Goal: Transaction & Acquisition: Purchase product/service

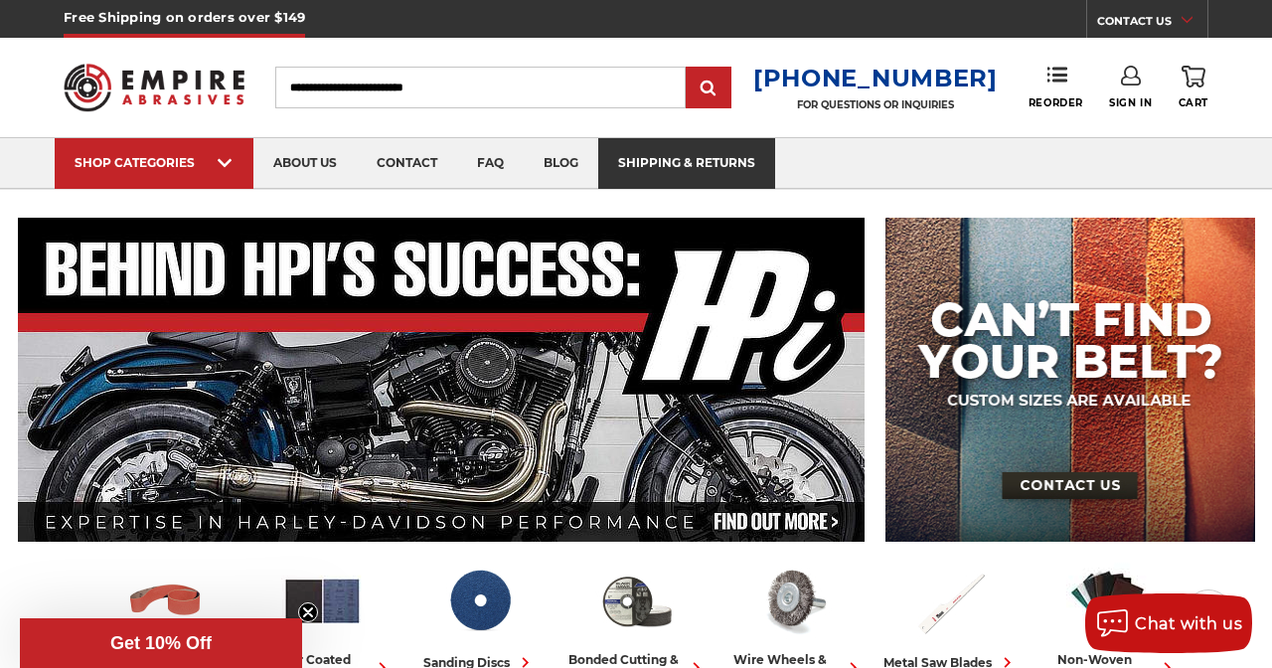
click at [660, 162] on link "shipping & returns" at bounding box center [686, 163] width 177 height 51
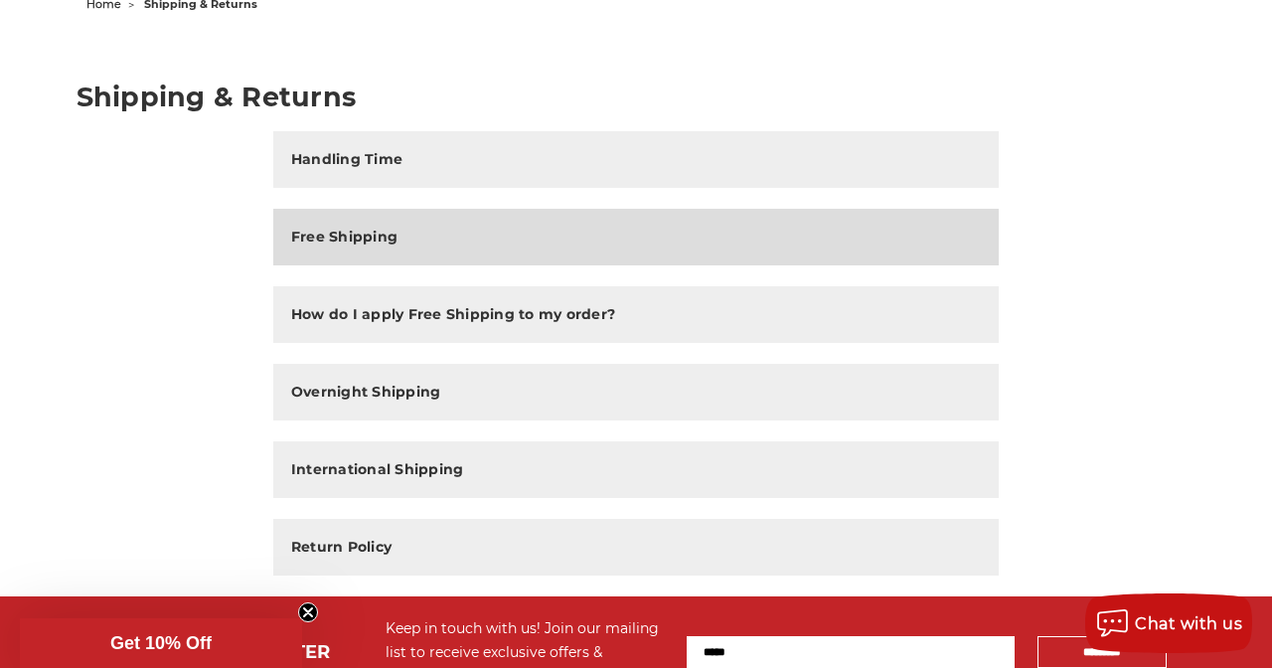
click at [419, 229] on button "Free Shipping" at bounding box center [635, 237] width 725 height 57
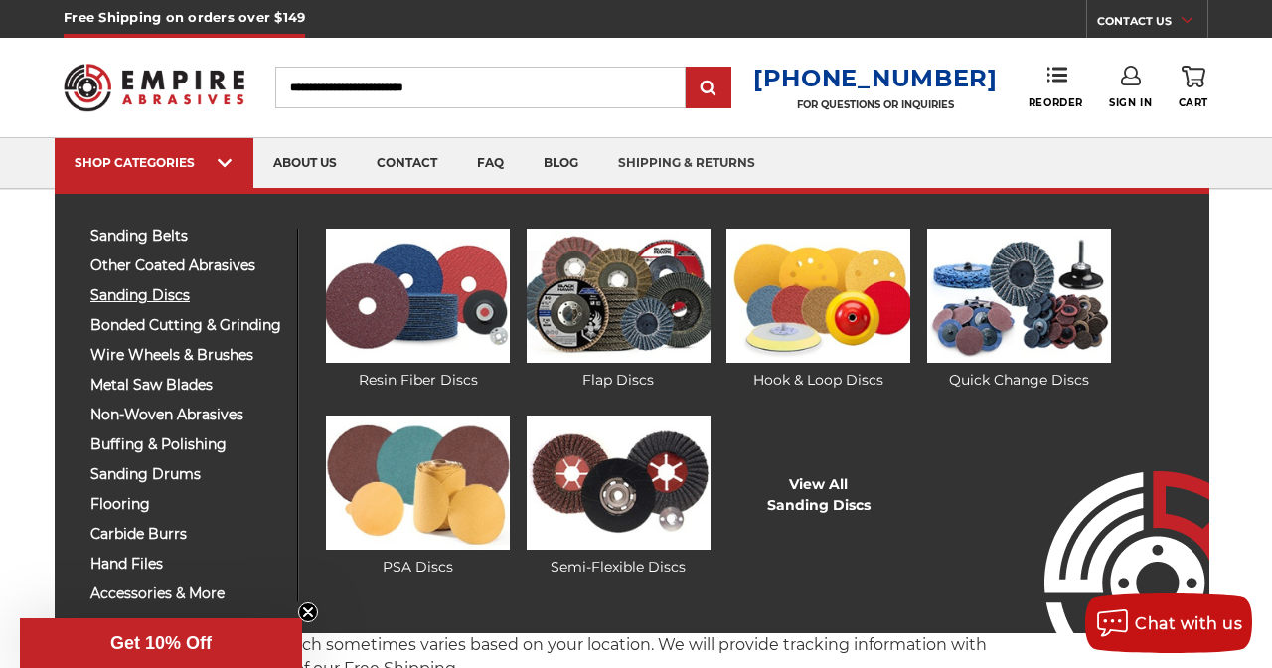
click at [163, 294] on span "sanding discs" at bounding box center [186, 295] width 192 height 15
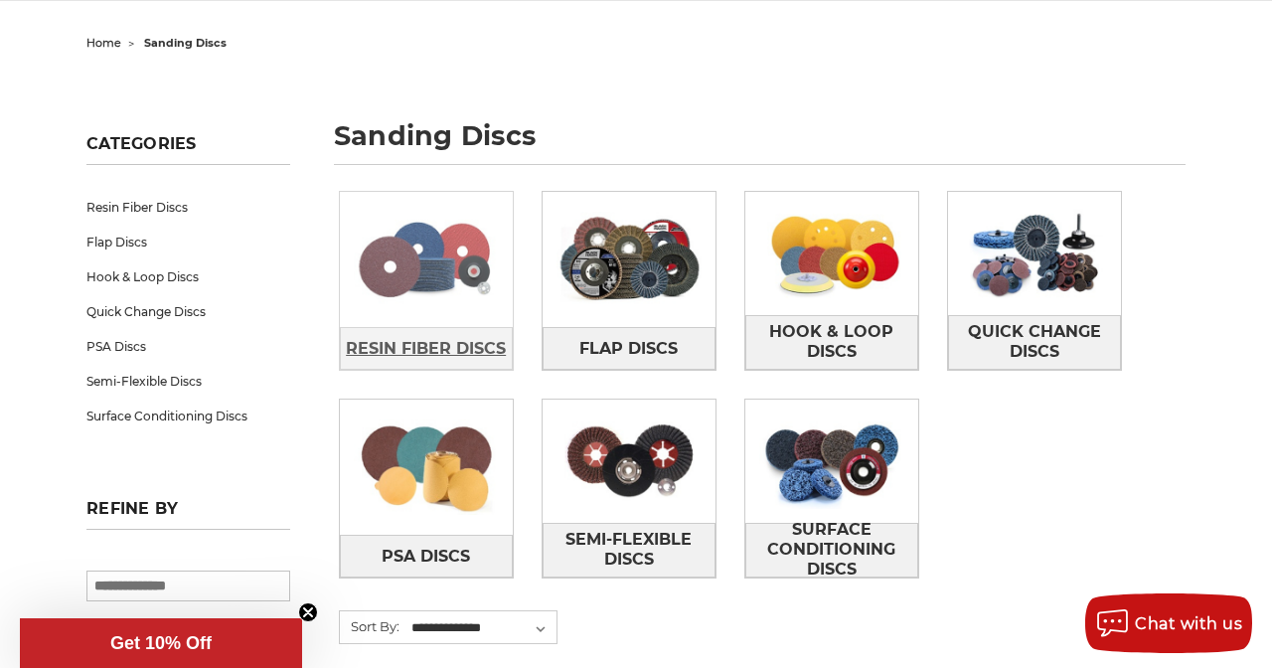
click at [461, 332] on span "Resin Fiber Discs" at bounding box center [426, 349] width 160 height 34
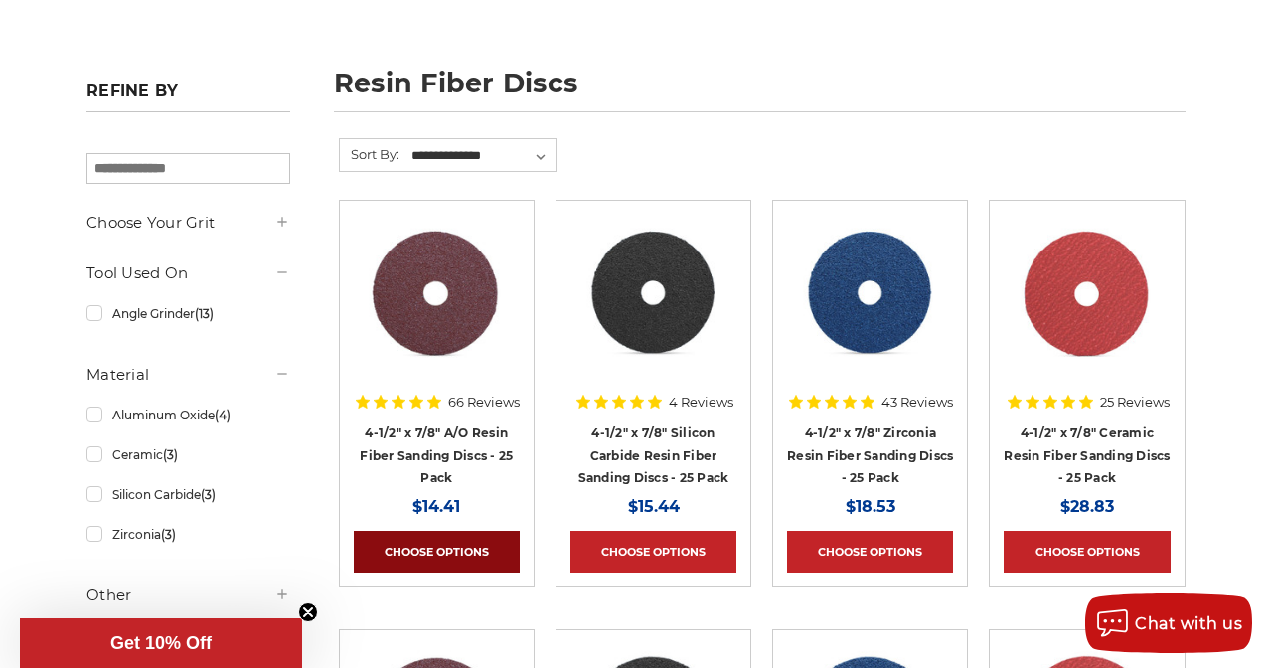
click at [432, 562] on link "Choose Options" at bounding box center [437, 552] width 166 height 42
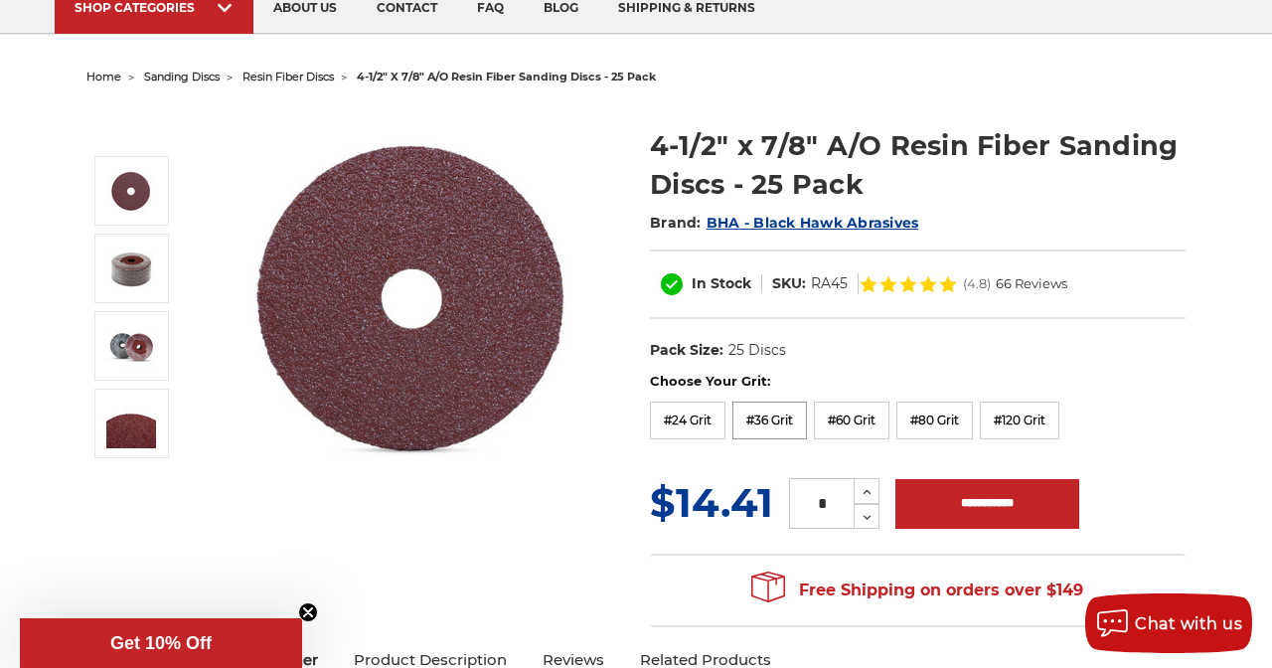
click at [773, 412] on label "#36 Grit" at bounding box center [769, 420] width 75 height 38
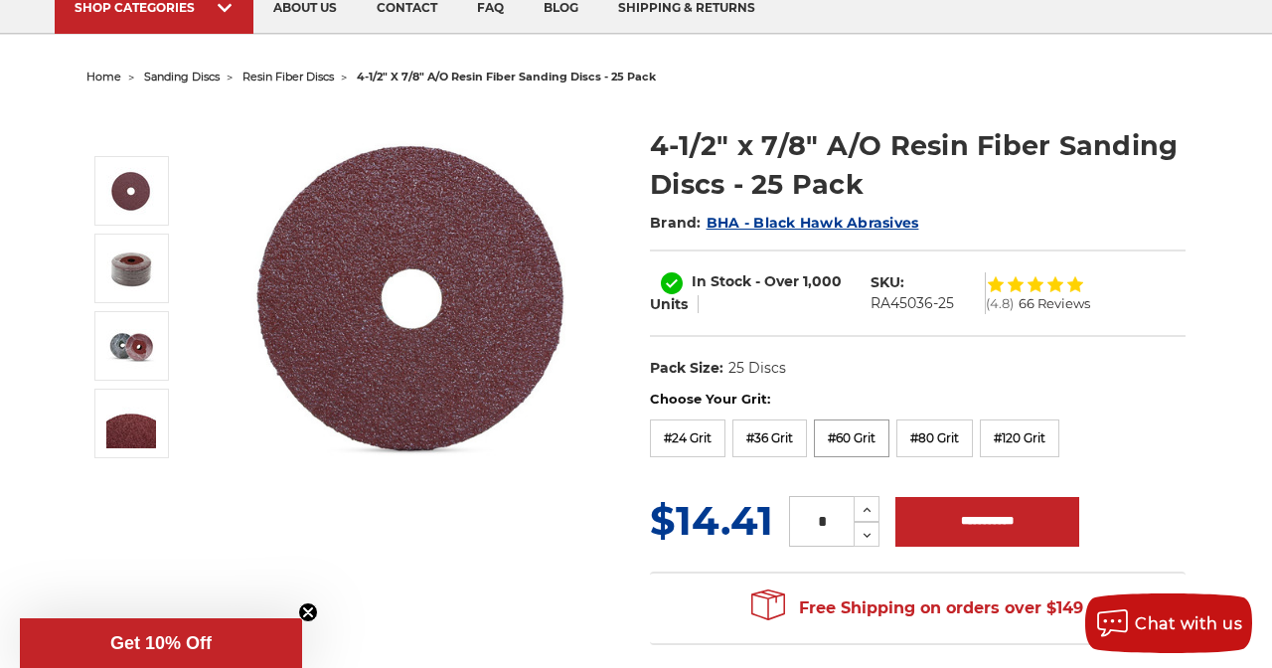
click at [857, 429] on label "#60 Grit" at bounding box center [852, 438] width 76 height 38
click at [950, 434] on label "#80 Grit" at bounding box center [934, 438] width 77 height 38
click at [1044, 436] on label "#120 Grit" at bounding box center [1019, 438] width 79 height 38
click at [683, 438] on label "#24 Grit" at bounding box center [688, 438] width 76 height 38
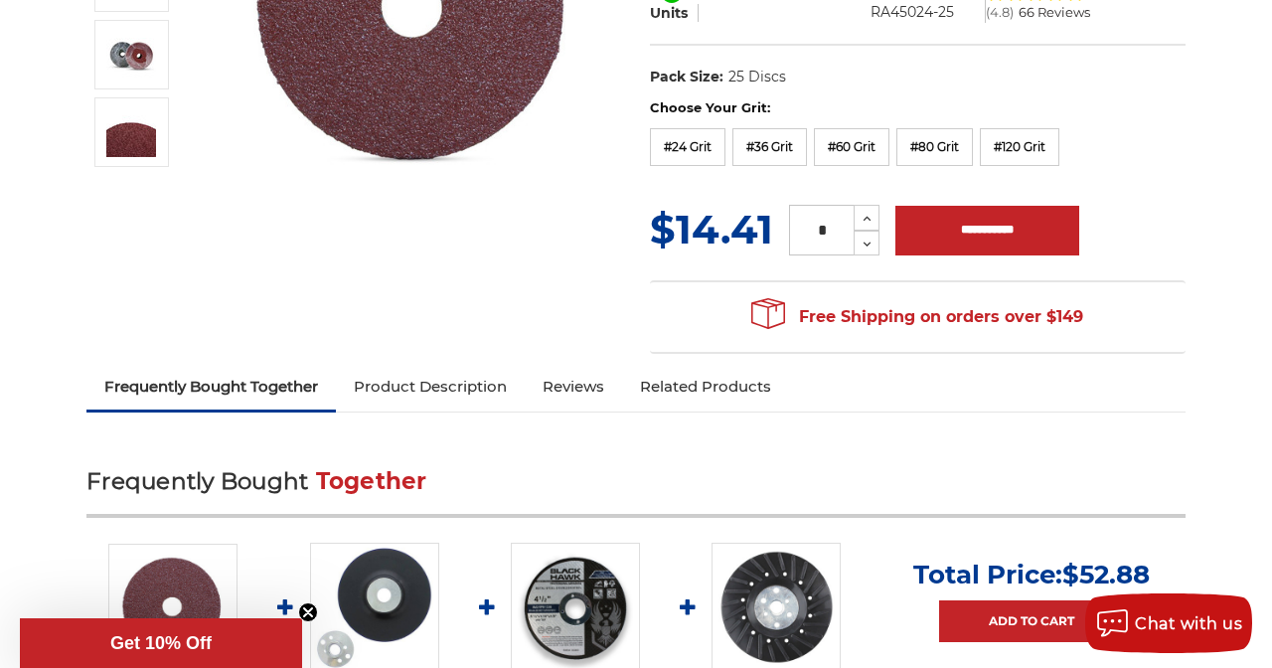
scroll to position [425, 0]
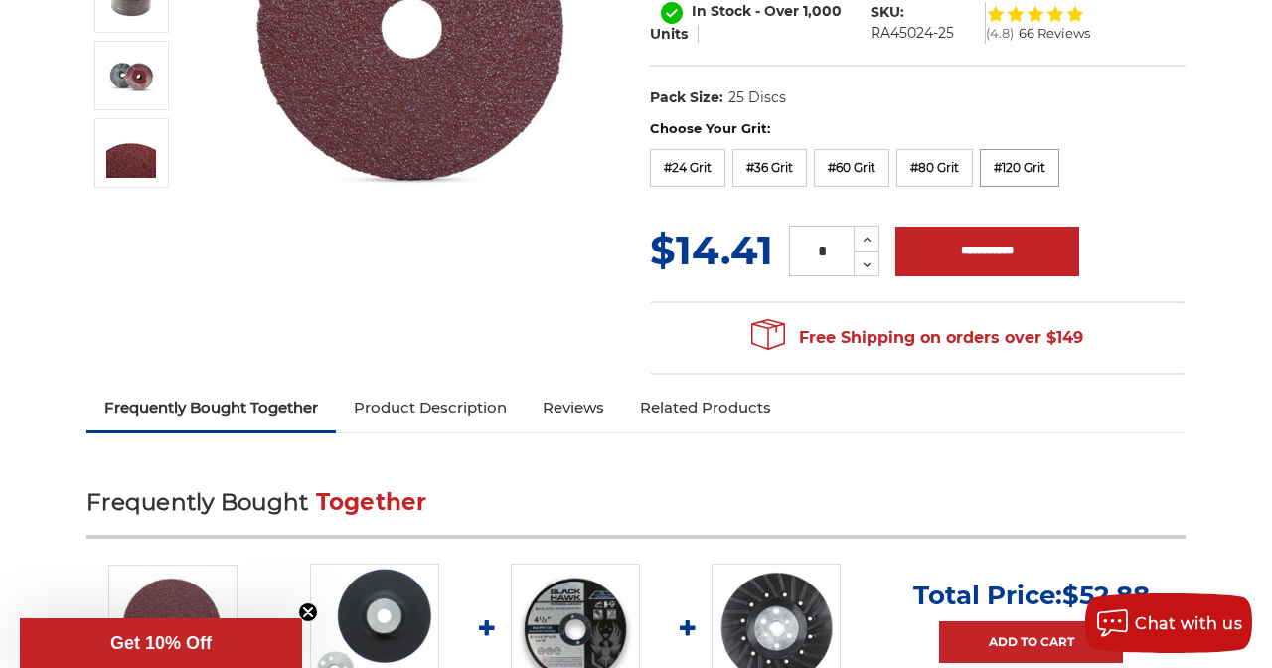
click at [1018, 157] on label "#120 Grit" at bounding box center [1019, 168] width 79 height 38
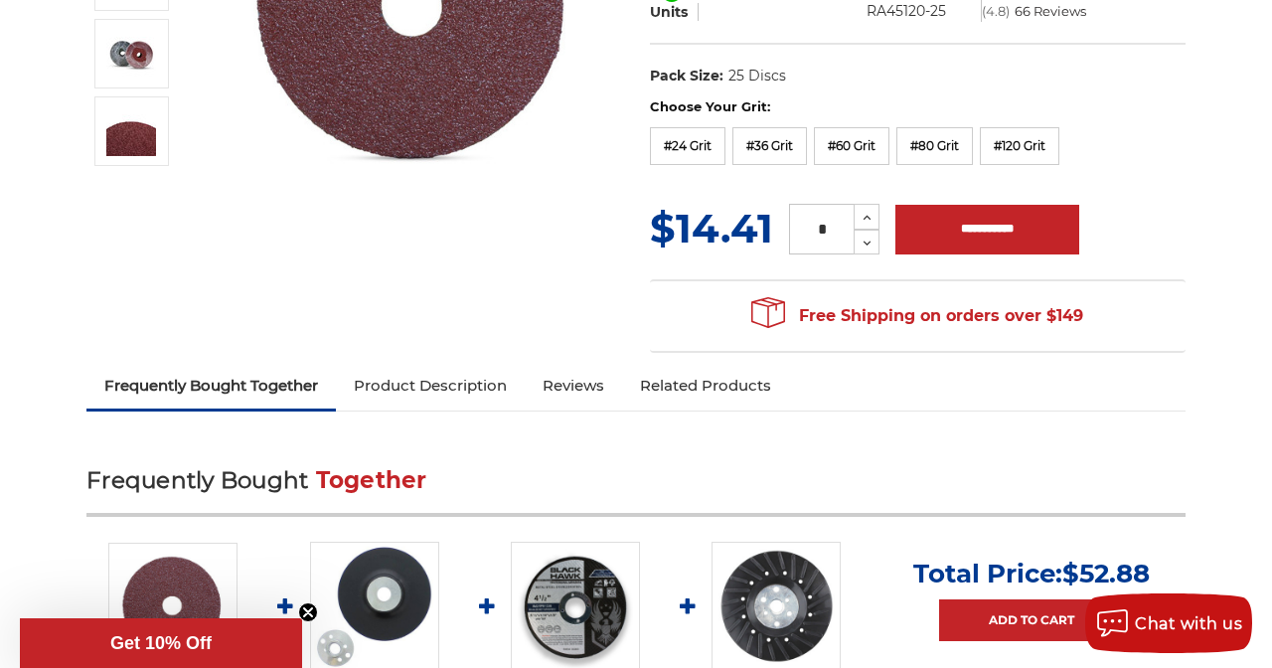
scroll to position [443, 0]
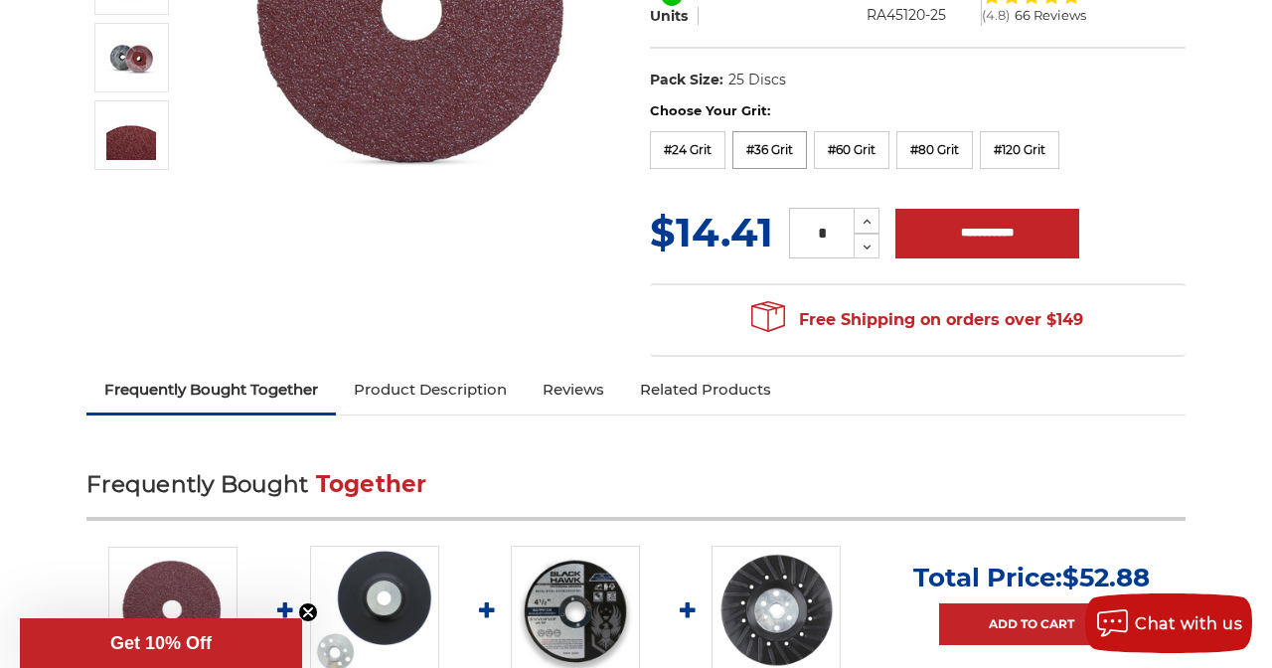
click at [771, 142] on label "#36 Grit" at bounding box center [769, 150] width 75 height 38
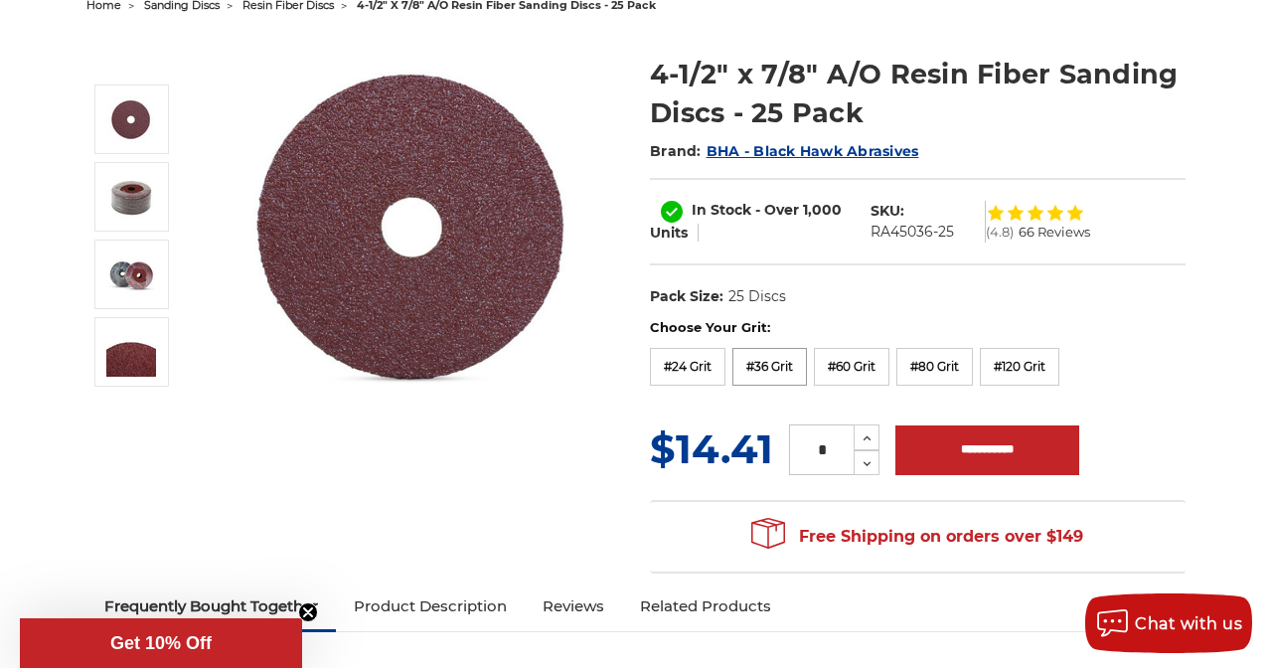
scroll to position [226, 0]
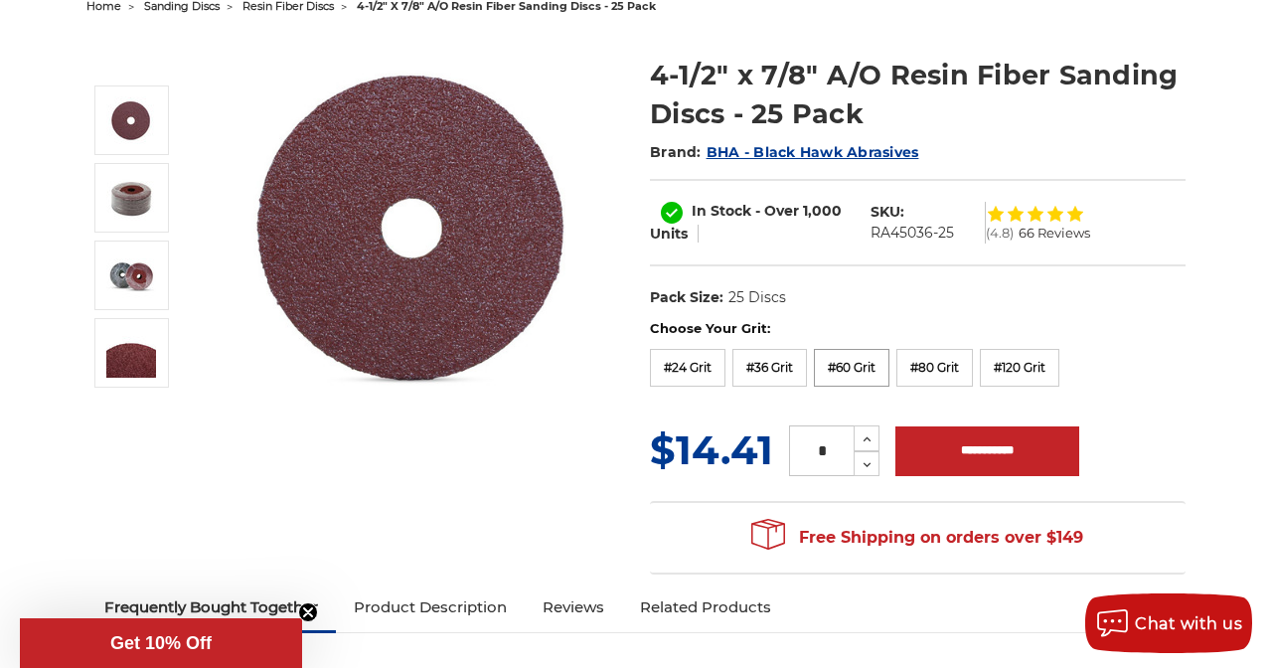
click at [849, 363] on label "#60 Grit" at bounding box center [852, 368] width 76 height 38
click at [932, 364] on label "#80 Grit" at bounding box center [934, 368] width 77 height 38
click at [1019, 358] on label "#120 Grit" at bounding box center [1019, 368] width 79 height 38
click at [934, 363] on label "#80 Grit" at bounding box center [934, 368] width 77 height 38
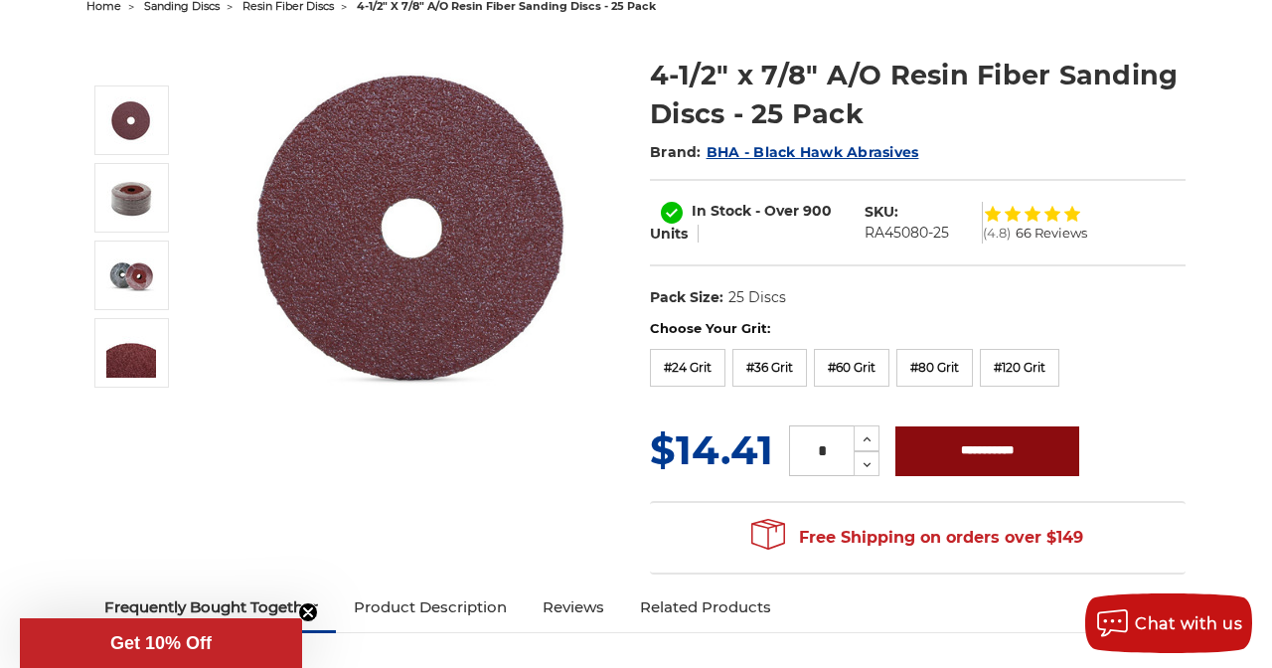
click at [977, 455] on input "**********" at bounding box center [987, 451] width 184 height 50
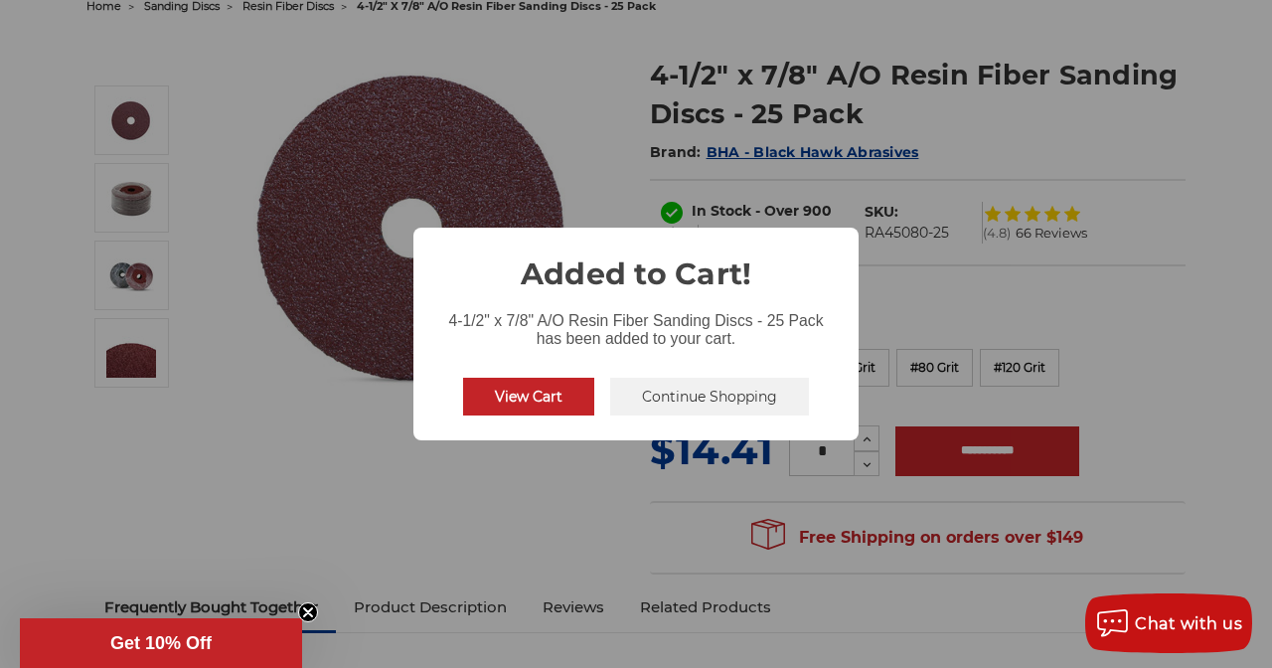
click at [766, 396] on button "Continue Shopping" at bounding box center [709, 397] width 199 height 38
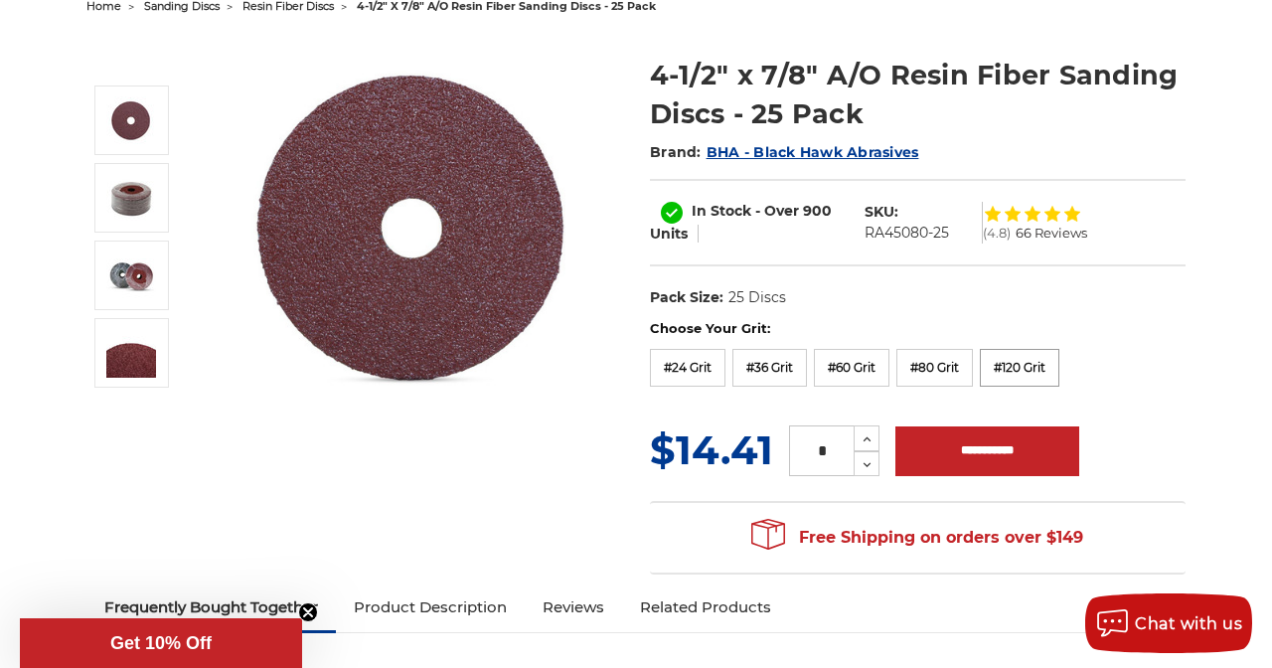
click at [1030, 363] on label "#120 Grit" at bounding box center [1019, 368] width 79 height 38
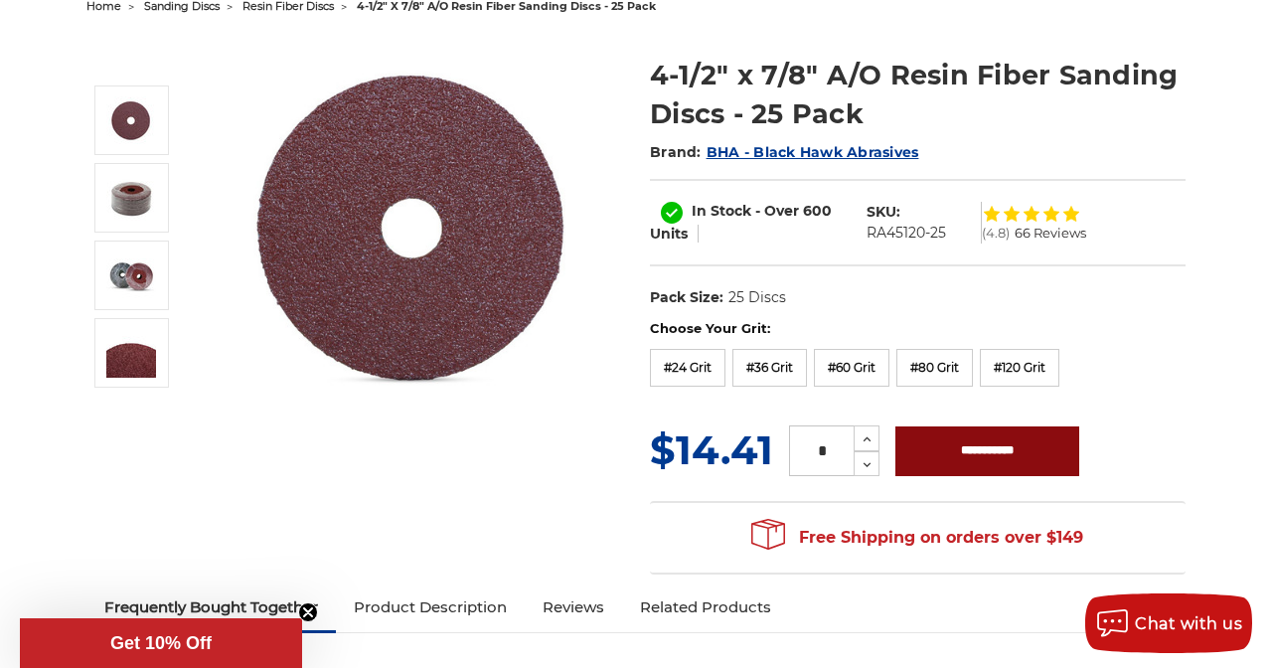
click at [970, 451] on input "**********" at bounding box center [987, 451] width 184 height 50
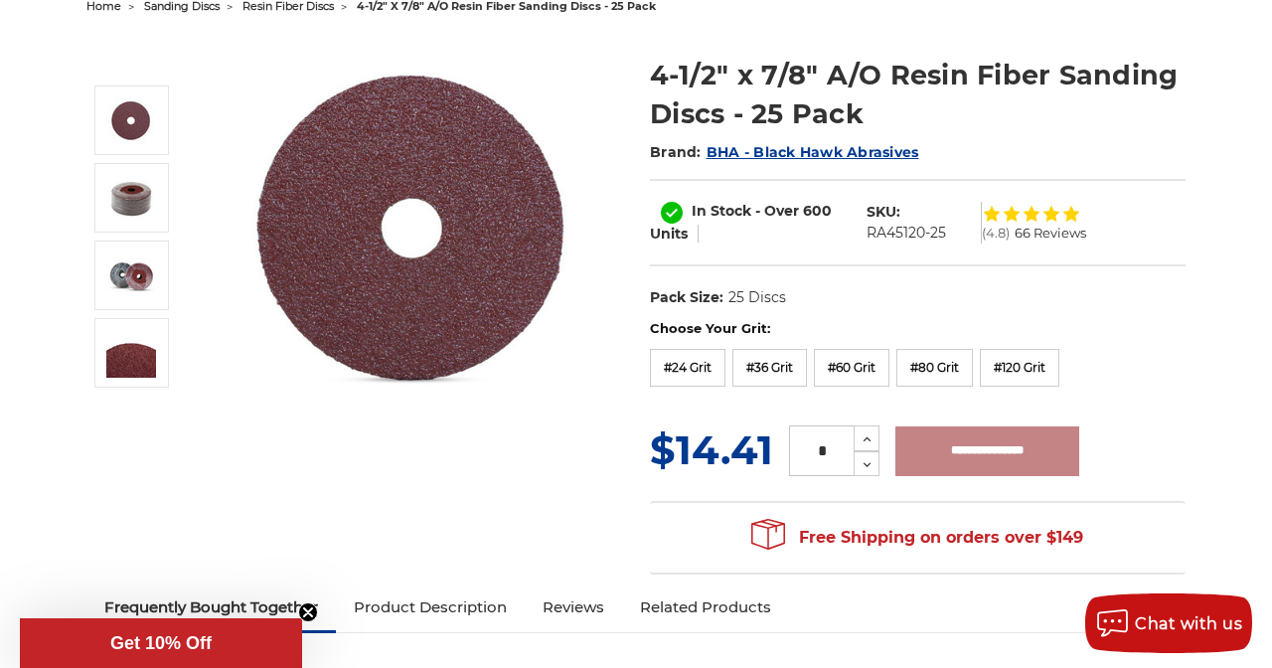
type input "**********"
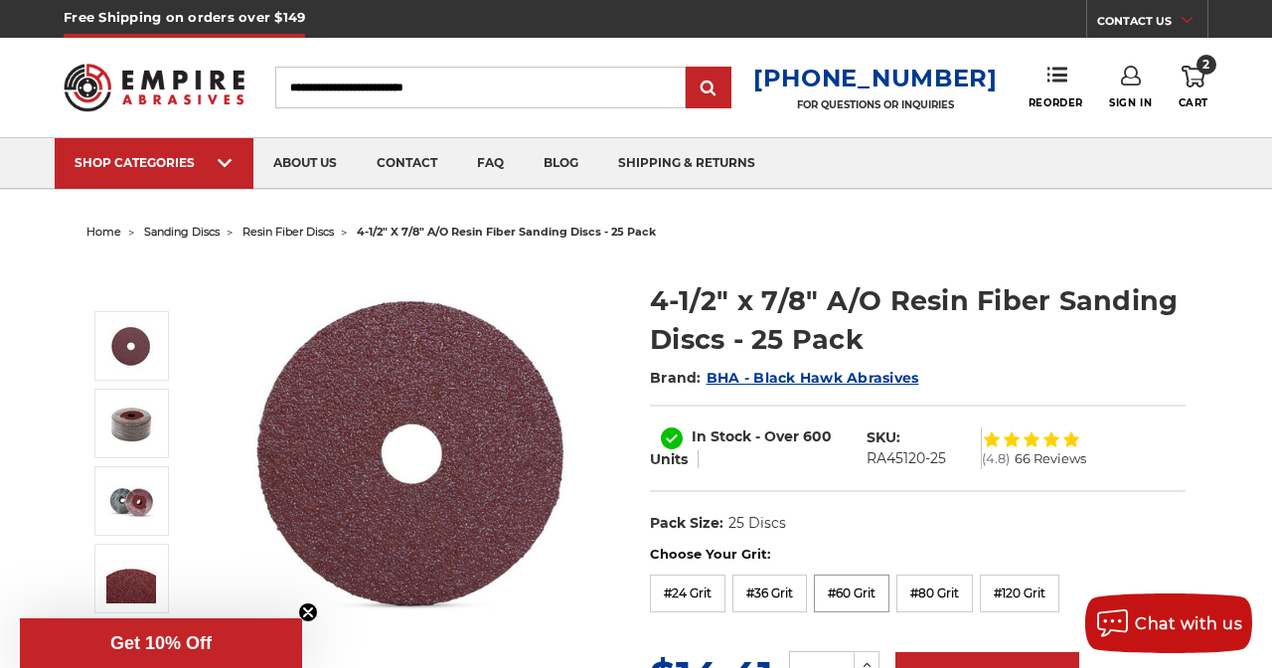
scroll to position [0, 0]
click at [1196, 65] on span "2" at bounding box center [1206, 65] width 20 height 20
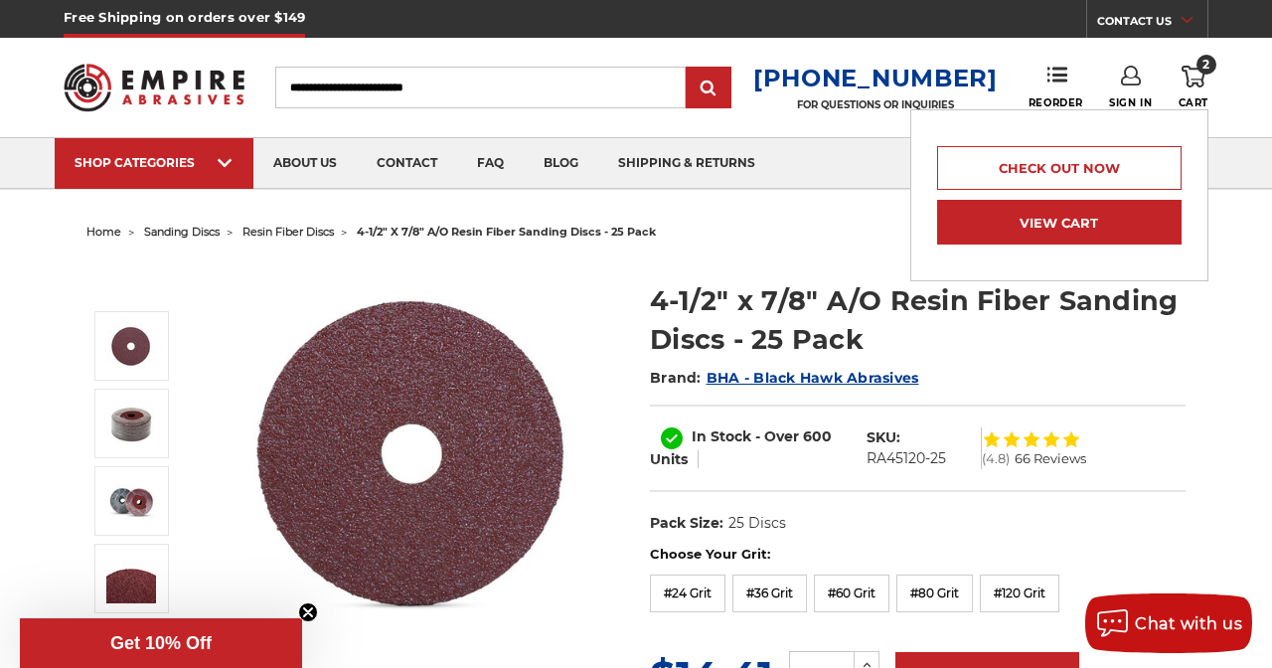
click at [1071, 214] on link "View Cart" at bounding box center [1059, 222] width 244 height 45
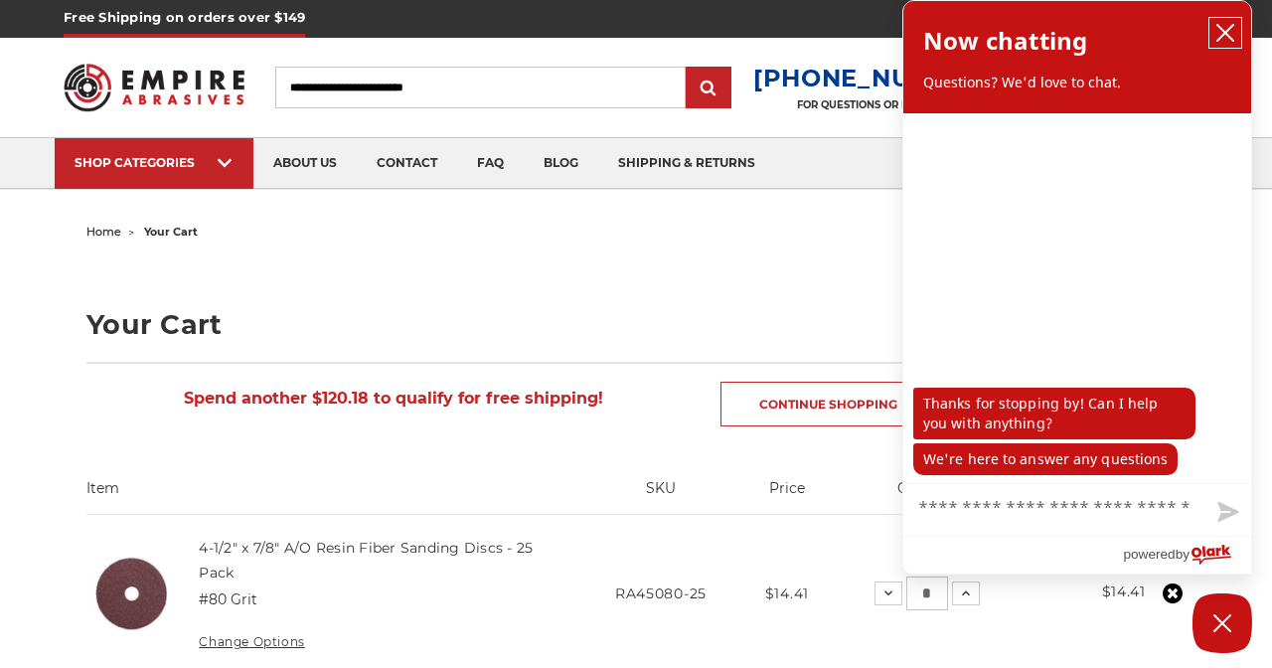
click at [1226, 33] on icon "close chatbox" at bounding box center [1225, 33] width 16 height 16
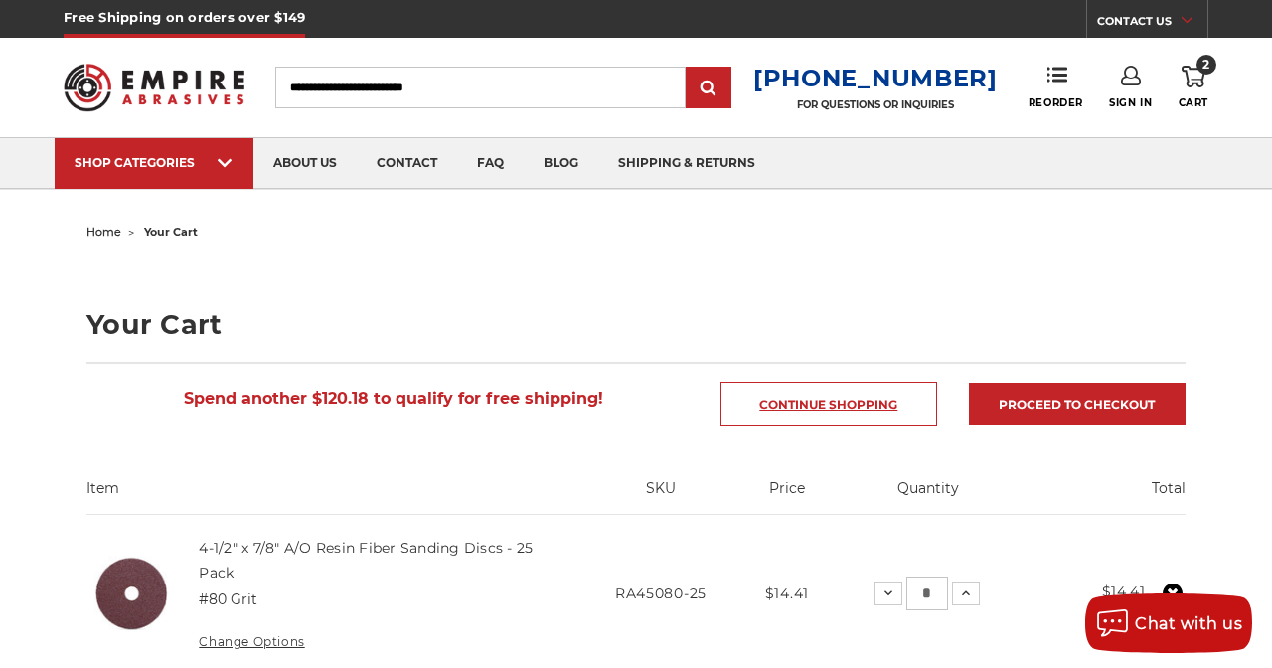
click at [826, 394] on link "Continue Shopping" at bounding box center [828, 404] width 217 height 45
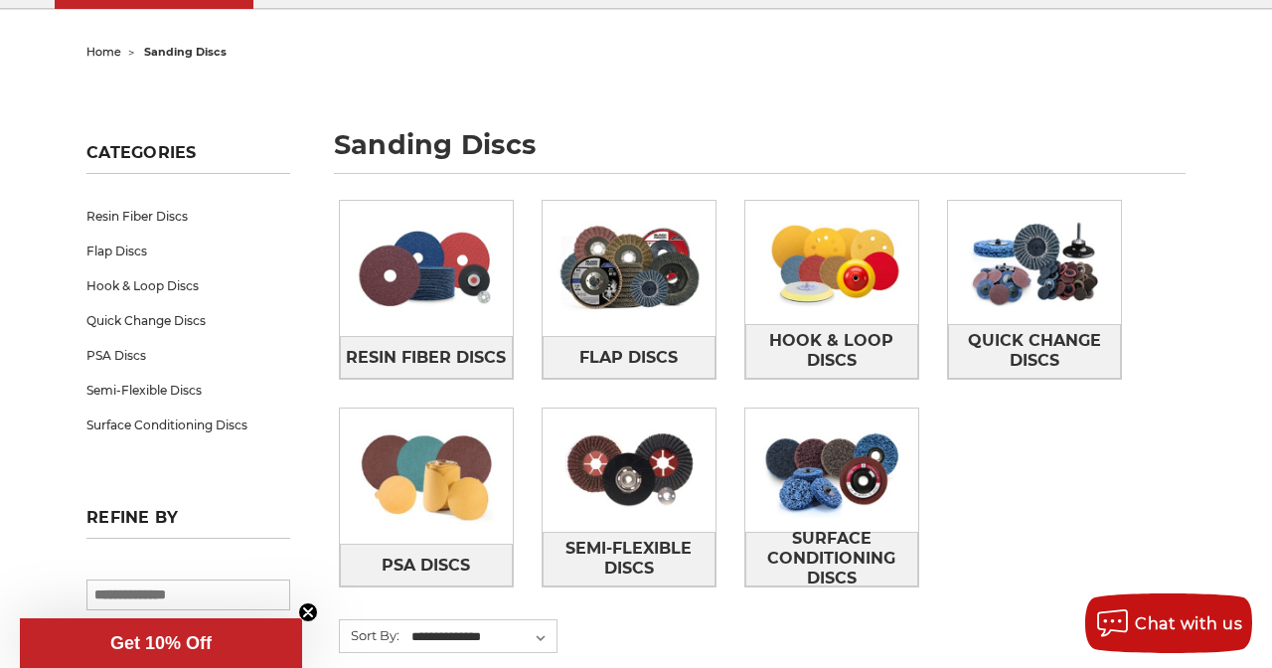
scroll to position [181, 0]
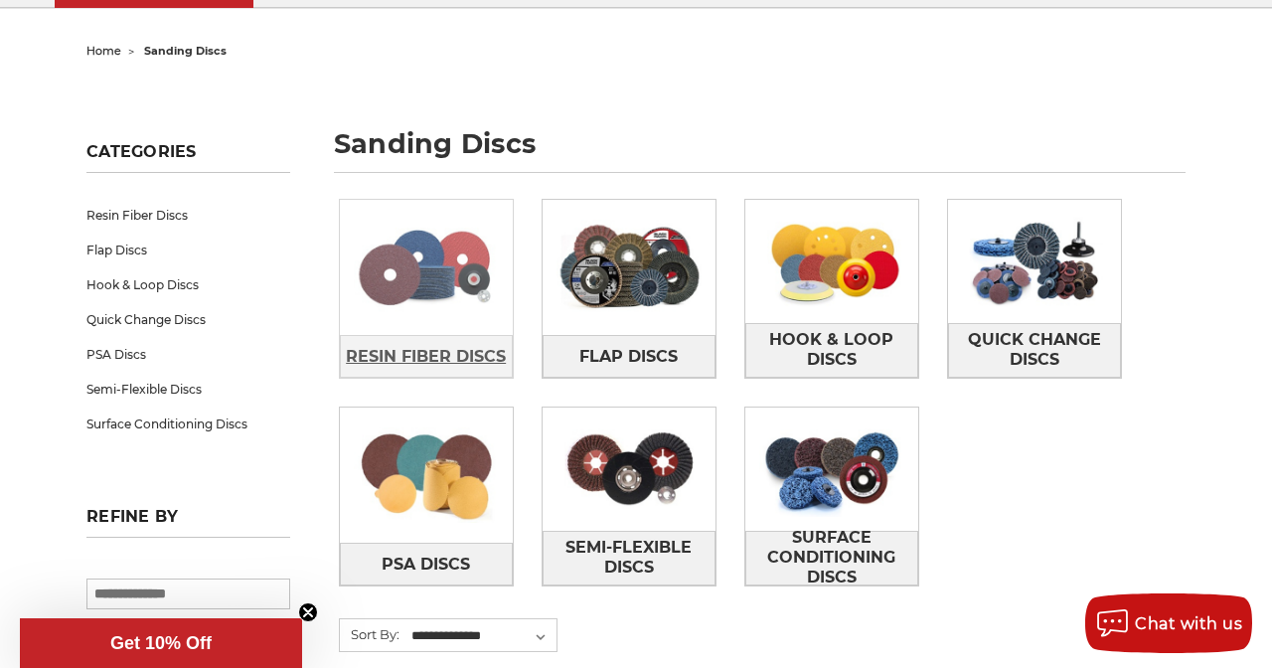
click at [439, 347] on span "Resin Fiber Discs" at bounding box center [426, 357] width 160 height 34
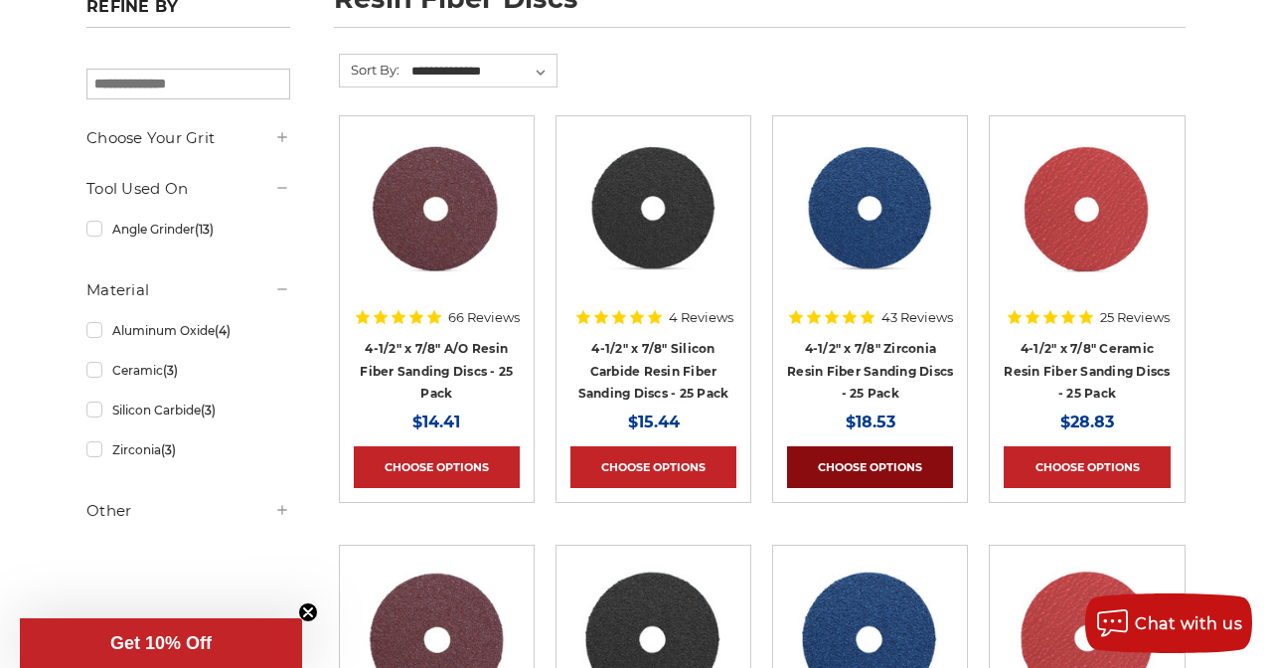
click at [868, 460] on link "Choose Options" at bounding box center [870, 467] width 166 height 42
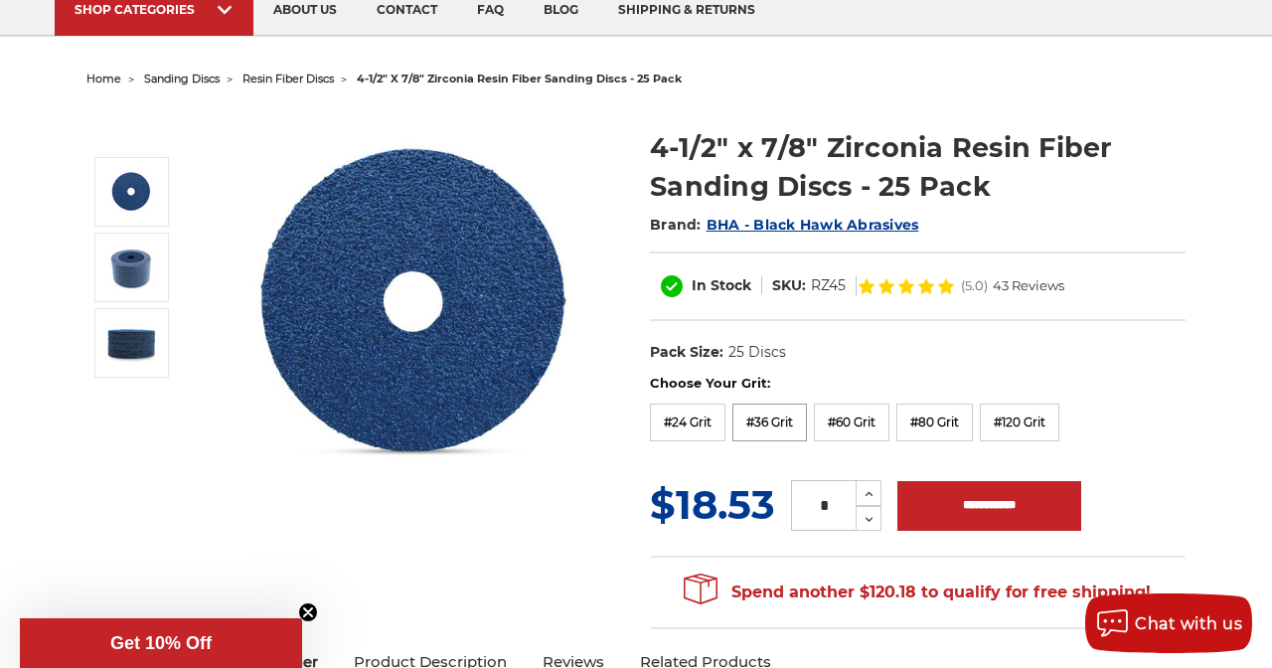
click at [778, 415] on label "#36 Grit" at bounding box center [769, 422] width 75 height 38
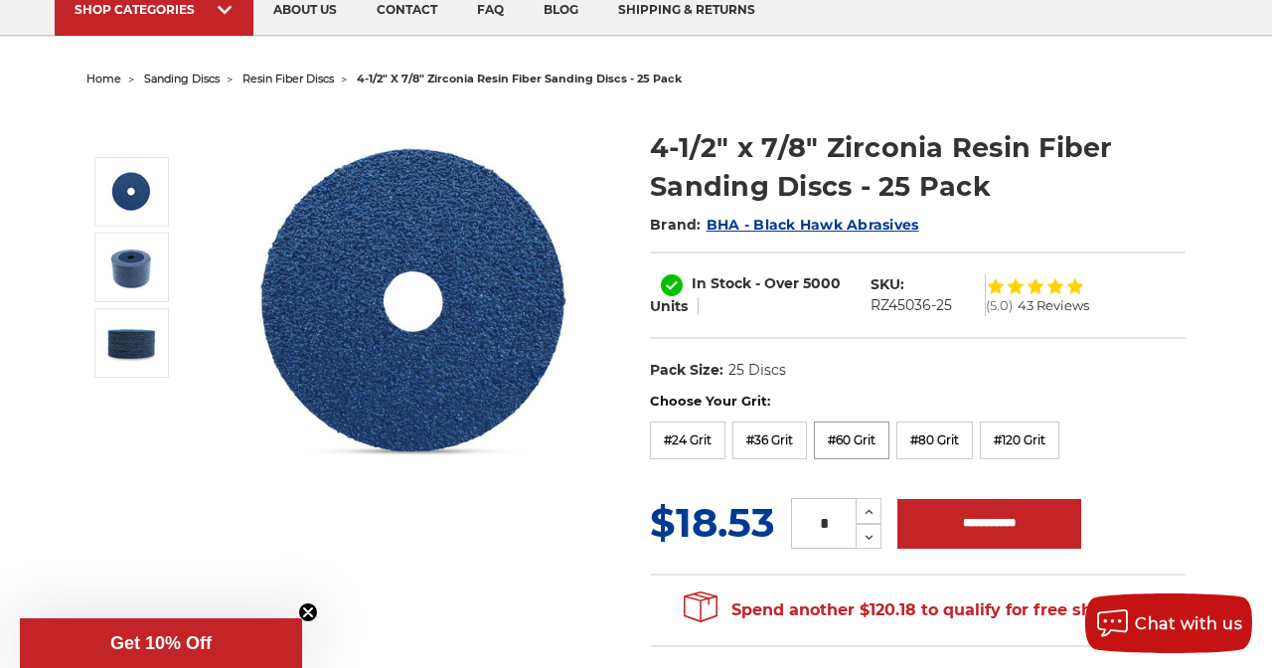
click at [881, 442] on label "#60 Grit" at bounding box center [852, 440] width 76 height 38
click at [949, 439] on label "#80 Grit" at bounding box center [934, 440] width 77 height 38
click at [1038, 429] on label "#120 Grit" at bounding box center [1019, 440] width 79 height 38
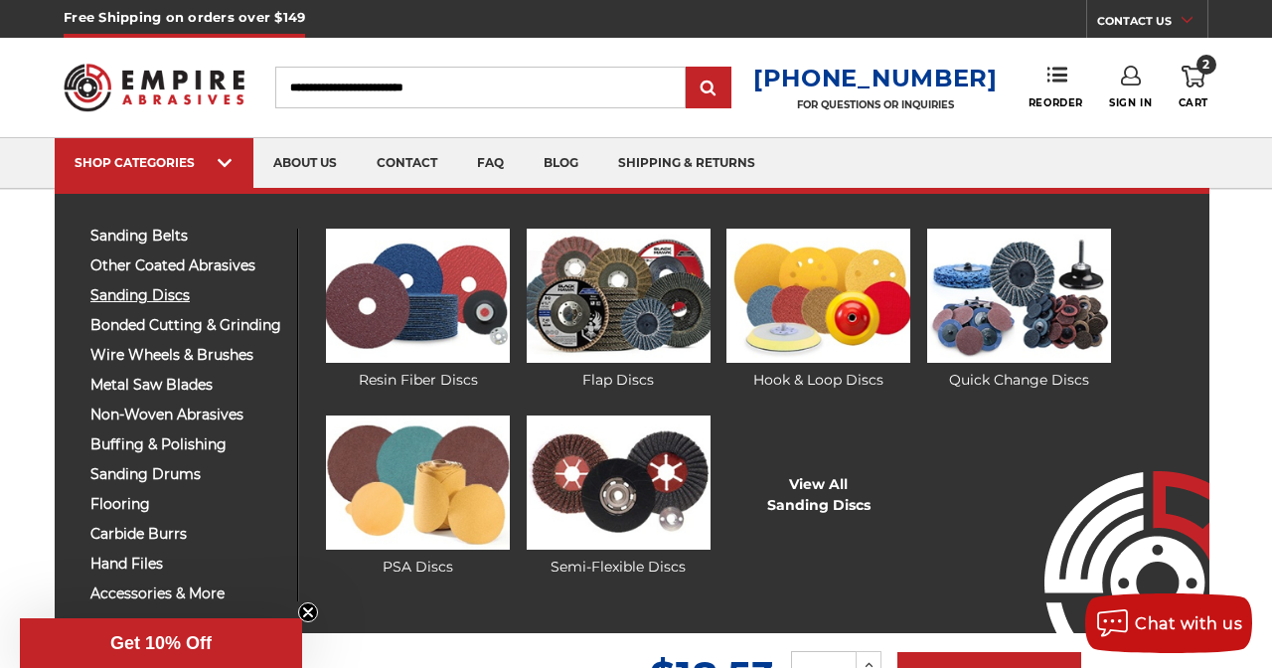
click at [187, 292] on span "sanding discs" at bounding box center [186, 295] width 192 height 15
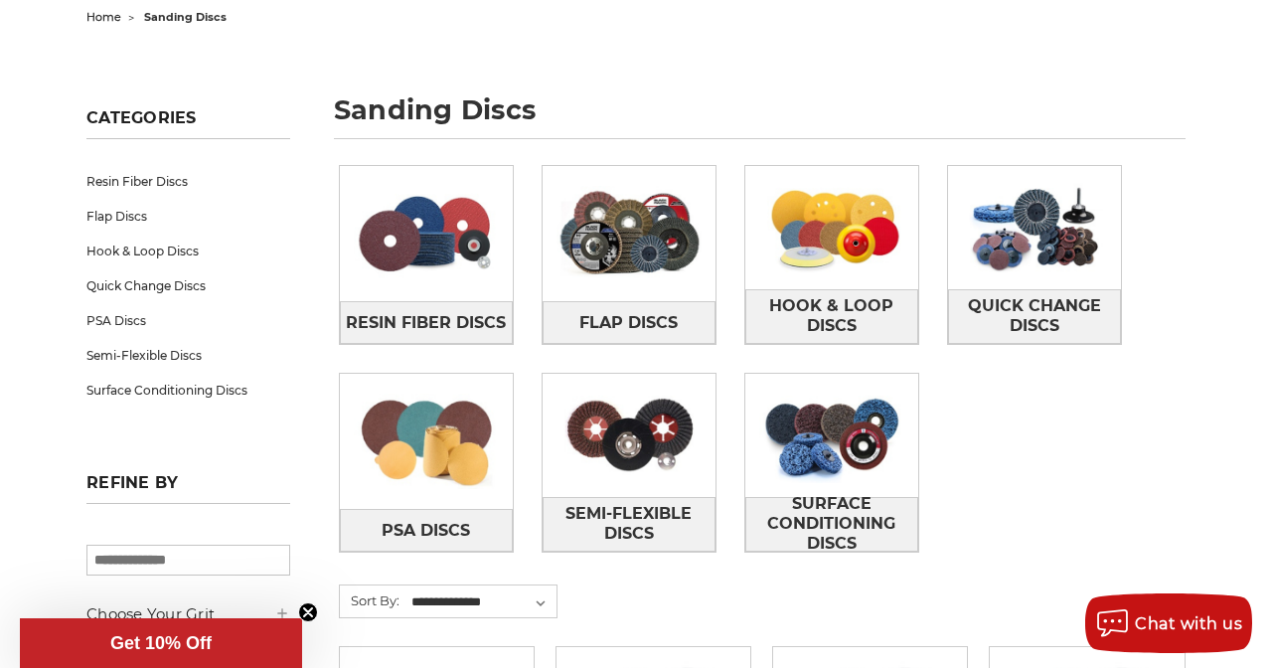
scroll to position [216, 0]
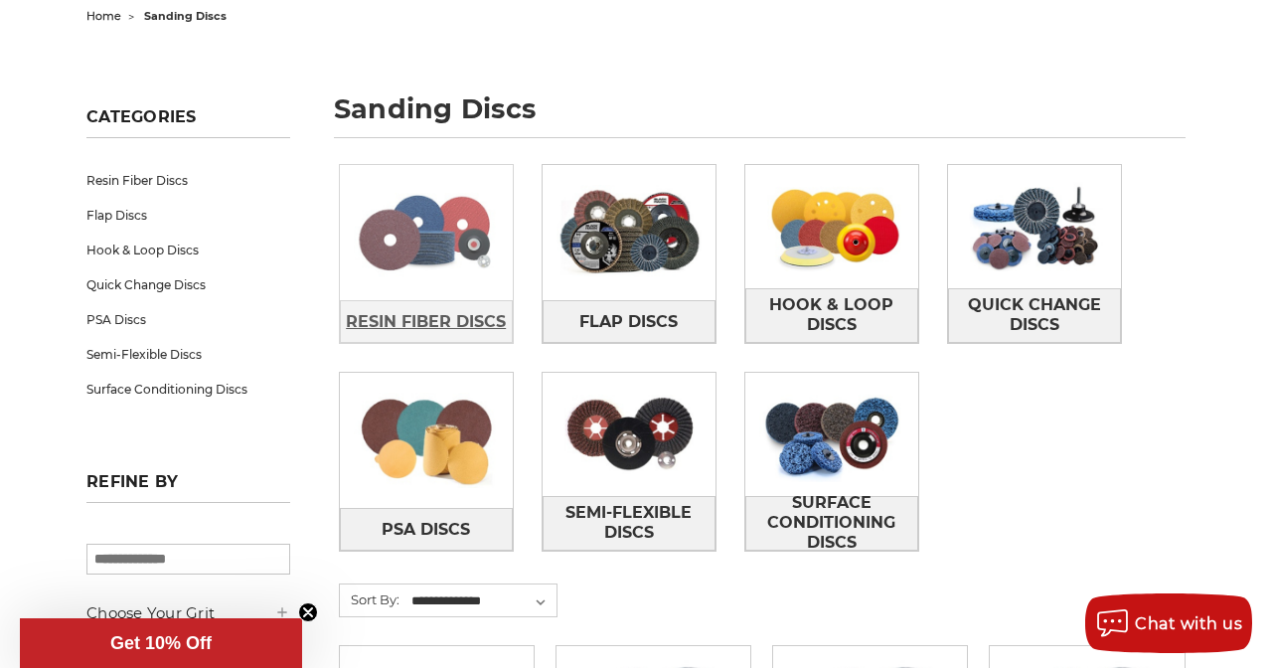
click at [426, 317] on span "Resin Fiber Discs" at bounding box center [426, 322] width 160 height 34
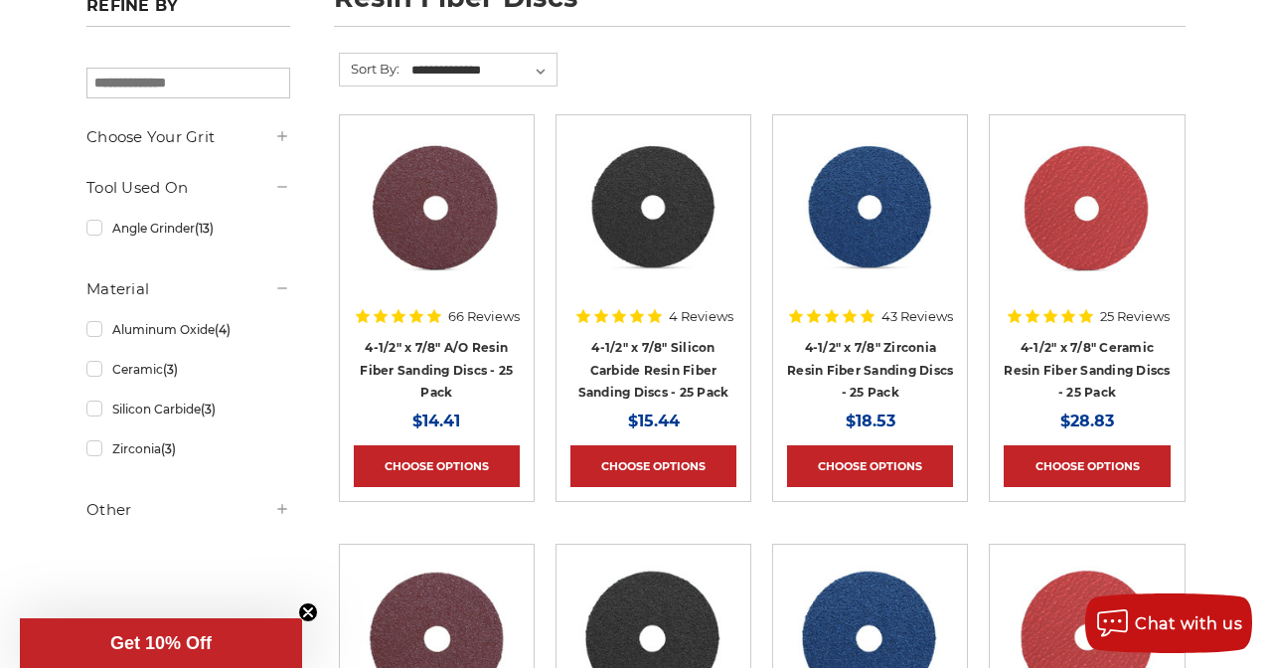
scroll to position [328, 0]
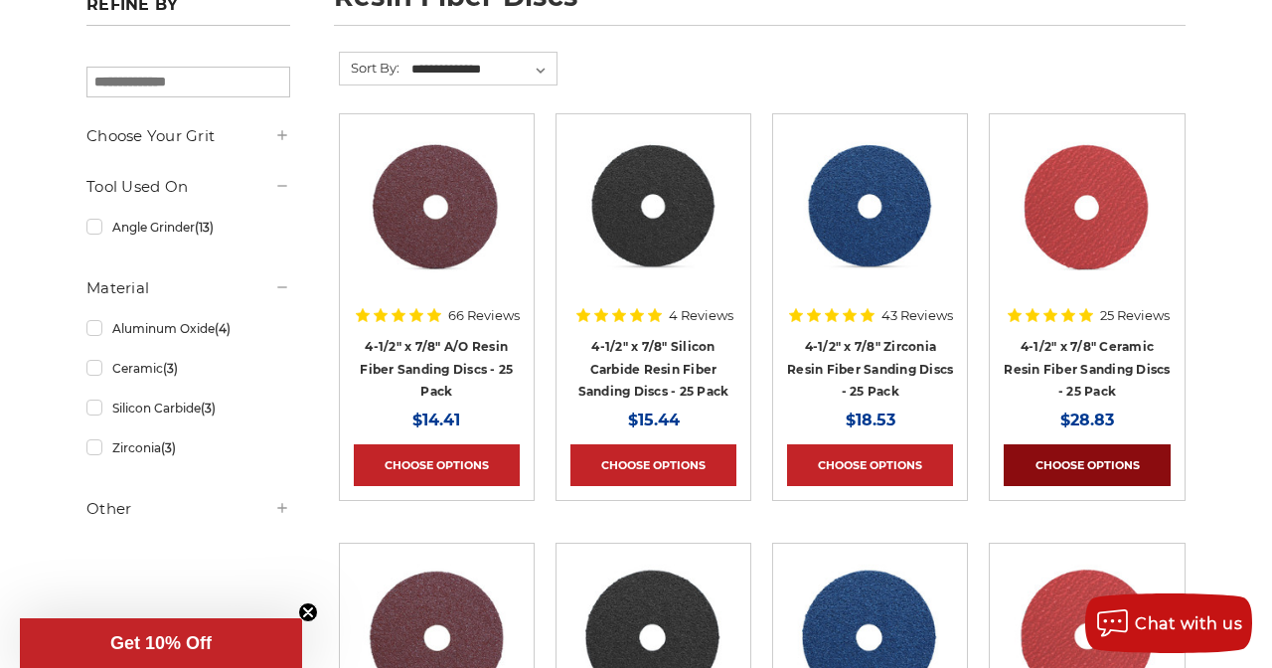
click at [1096, 454] on link "Choose Options" at bounding box center [1087, 465] width 166 height 42
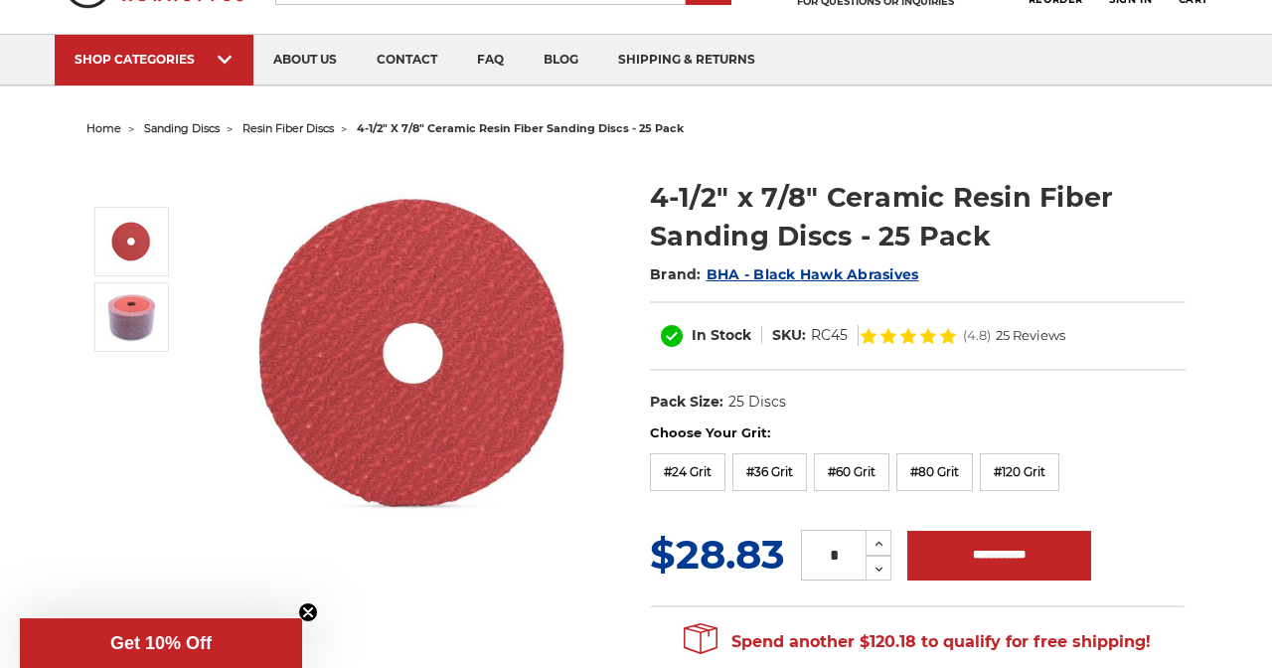
scroll to position [123, 0]
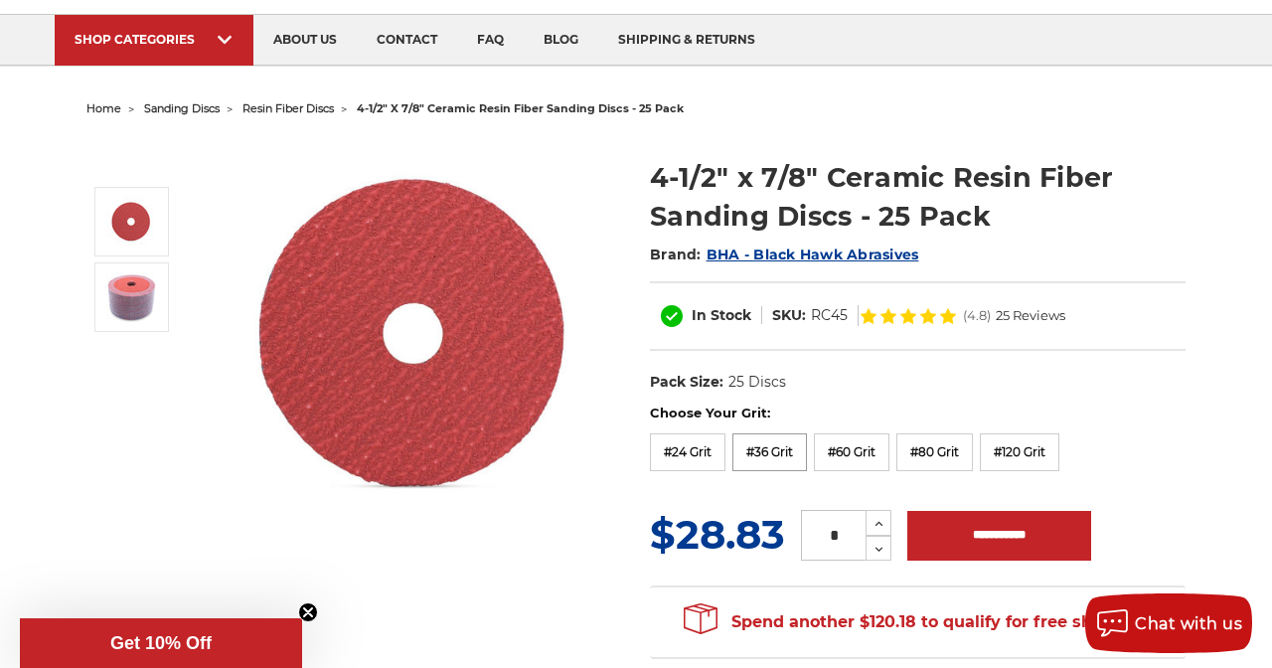
click at [784, 452] on label "#36 Grit" at bounding box center [769, 452] width 75 height 38
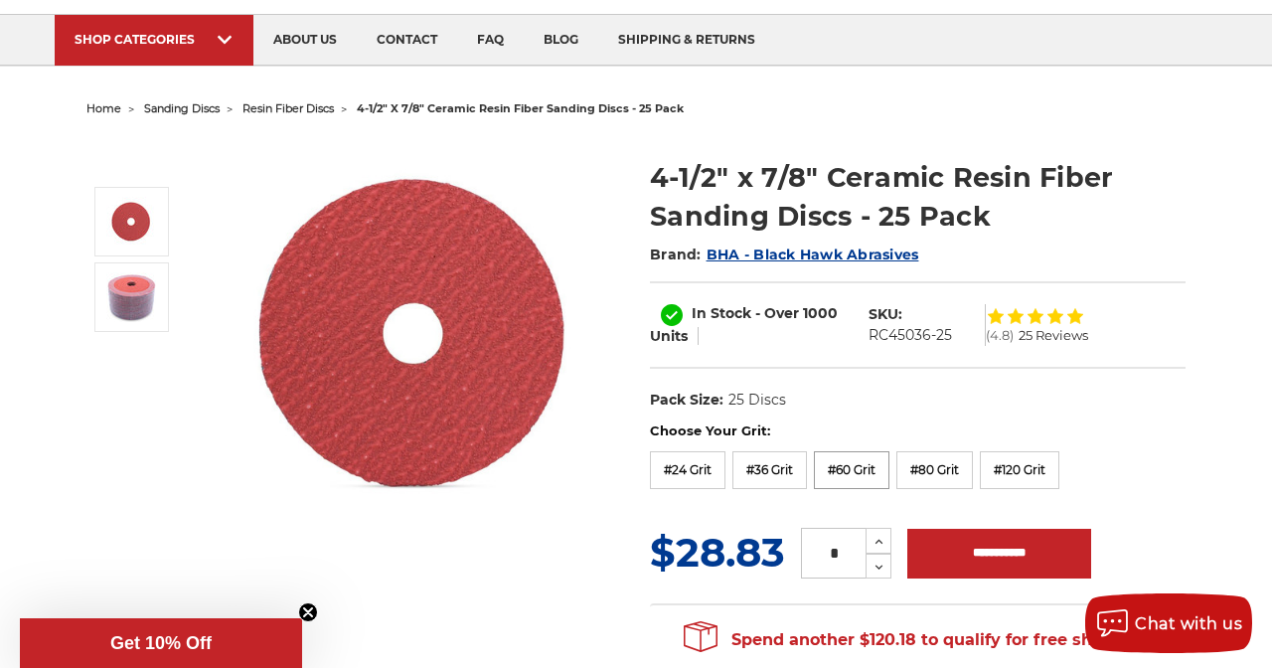
click at [853, 463] on label "#60 Grit" at bounding box center [852, 470] width 76 height 38
click at [939, 465] on label "#80 Grit" at bounding box center [934, 470] width 77 height 38
click at [1039, 462] on label "#120 Grit" at bounding box center [1019, 470] width 79 height 38
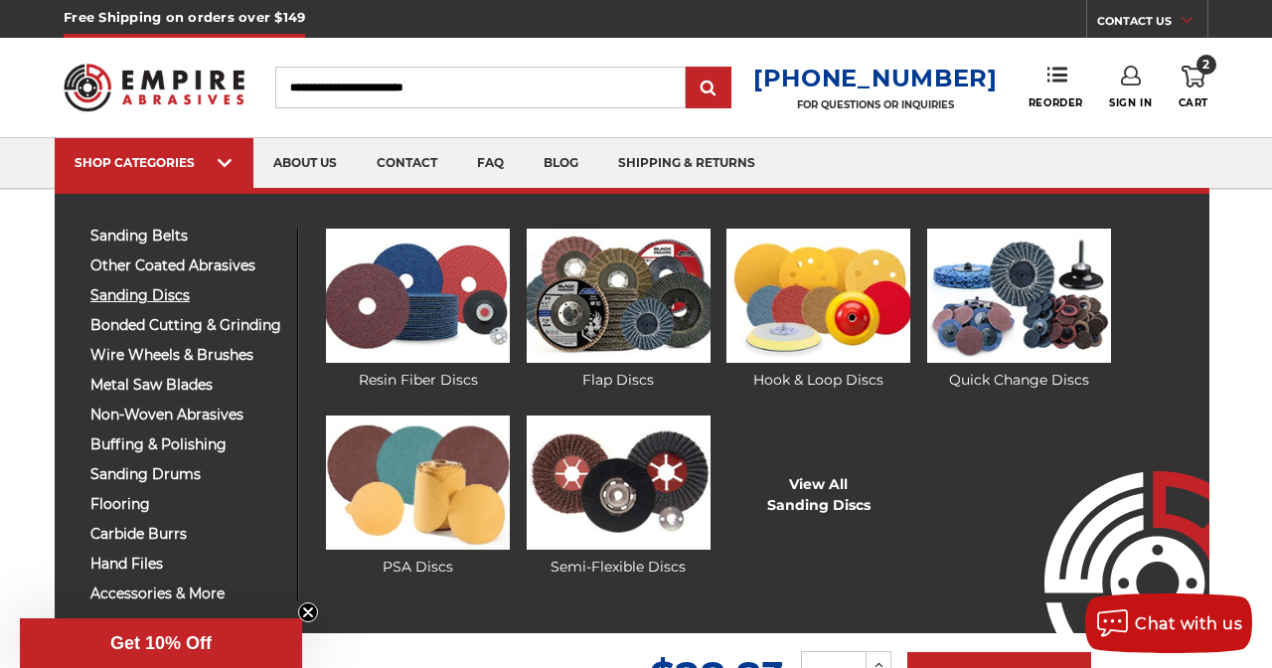
click at [176, 290] on span "sanding discs" at bounding box center [186, 295] width 192 height 15
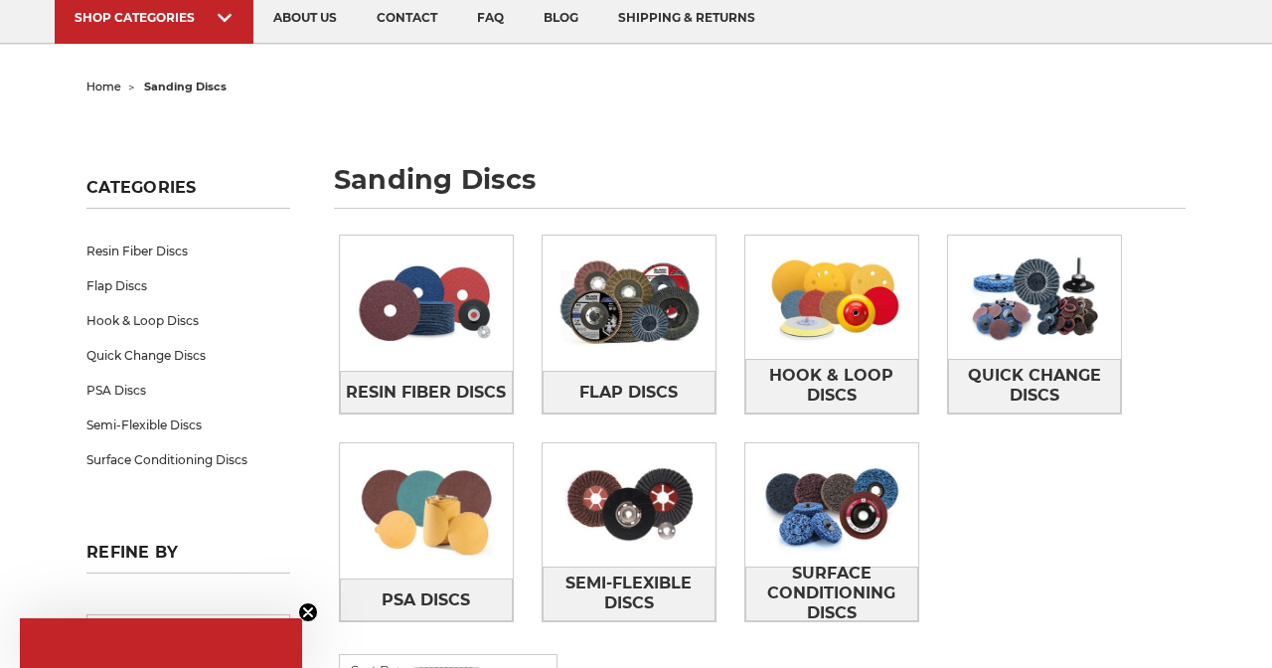
scroll to position [153, 0]
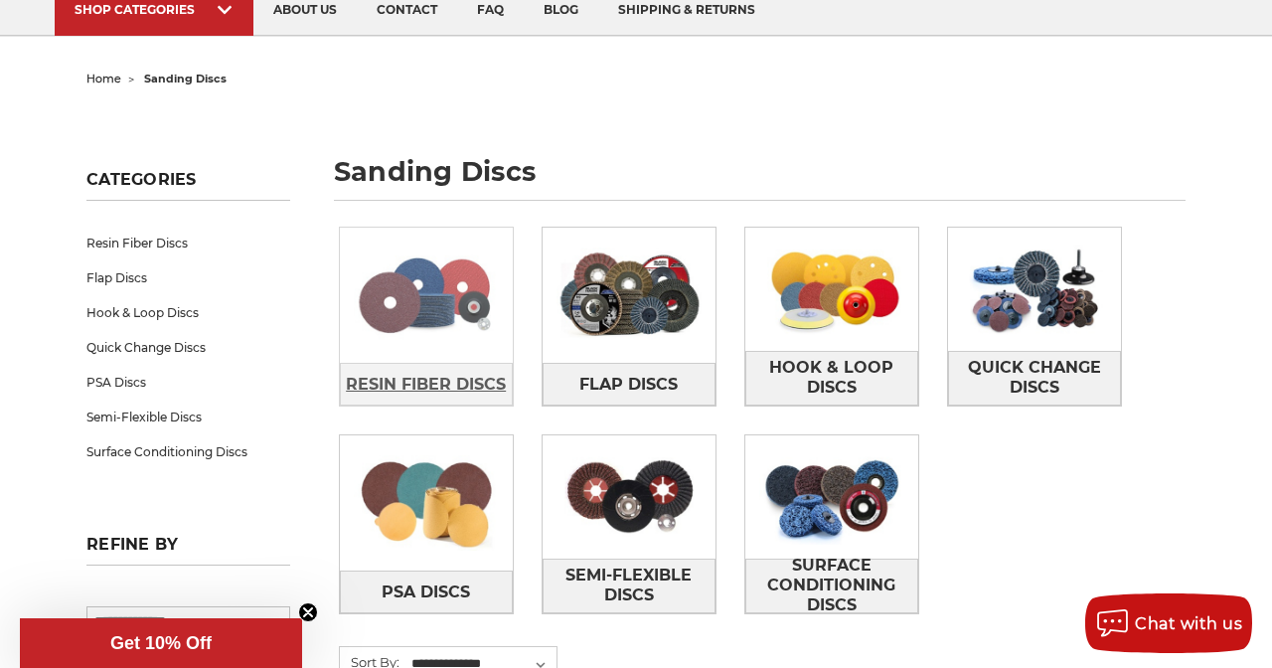
click at [433, 368] on span "Resin Fiber Discs" at bounding box center [426, 385] width 160 height 34
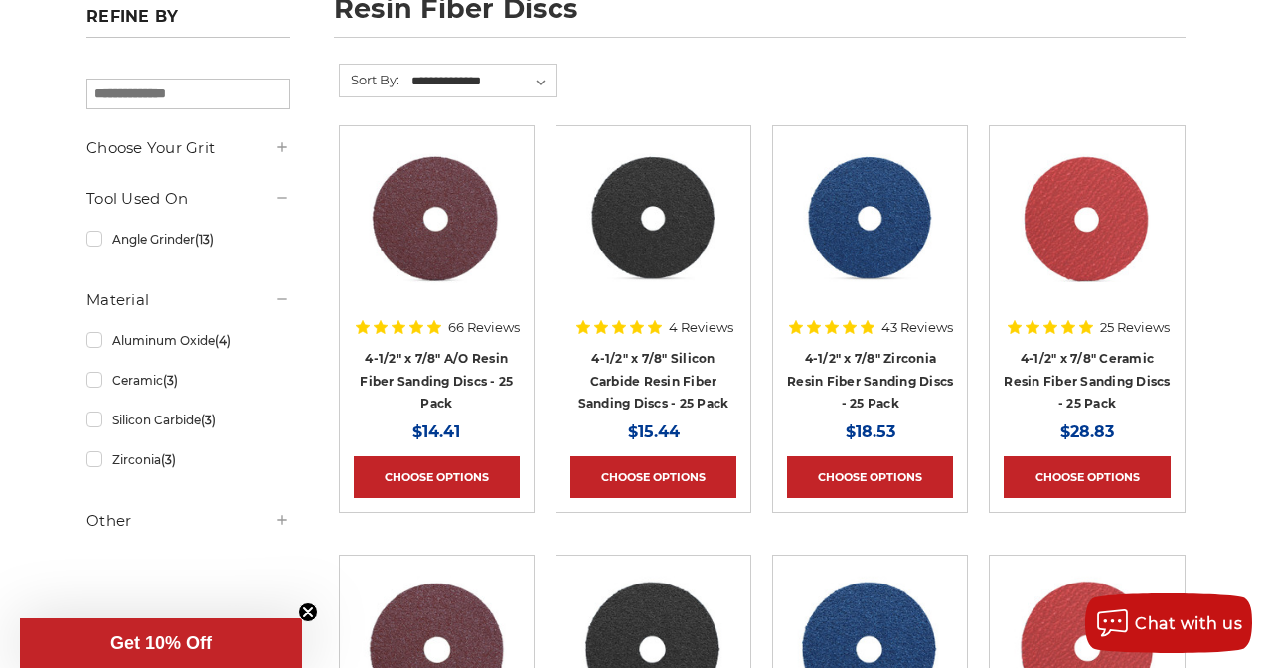
scroll to position [317, 0]
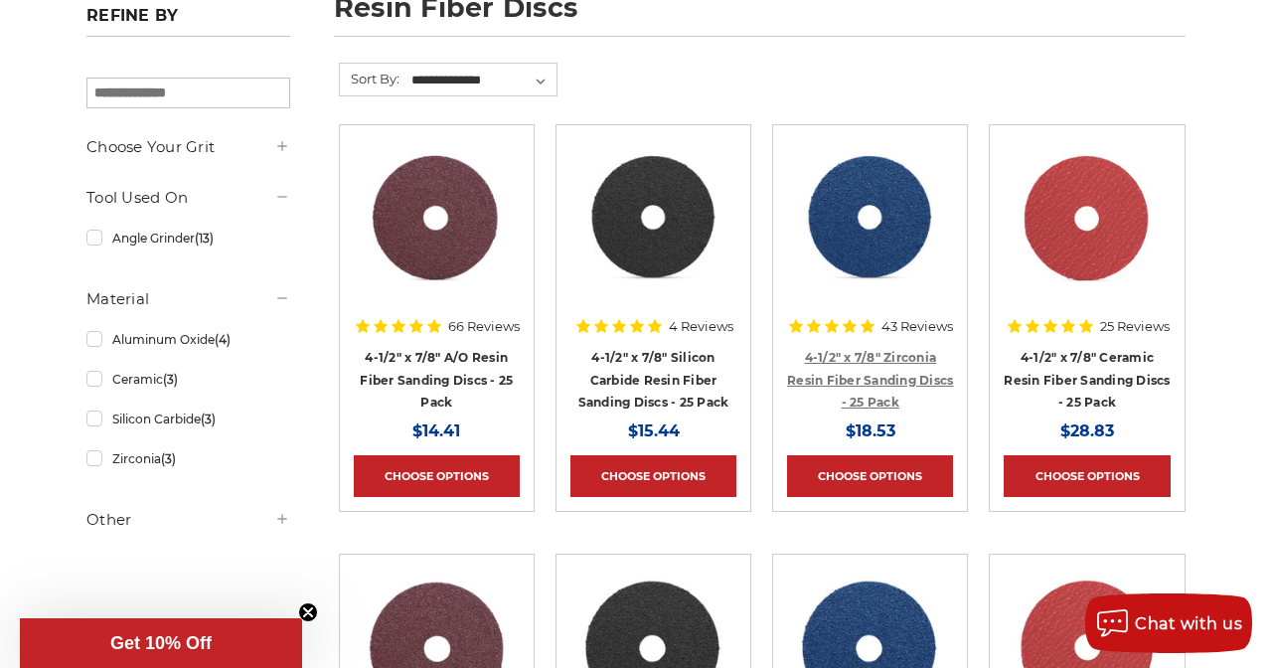
click at [862, 354] on link "4-1/2" x 7/8" Zirconia Resin Fiber Sanding Discs - 25 Pack" at bounding box center [870, 380] width 166 height 60
click at [433, 387] on link "4-1/2" x 7/8" A/O Resin Fiber Sanding Discs - 25 Pack" at bounding box center [436, 380] width 153 height 60
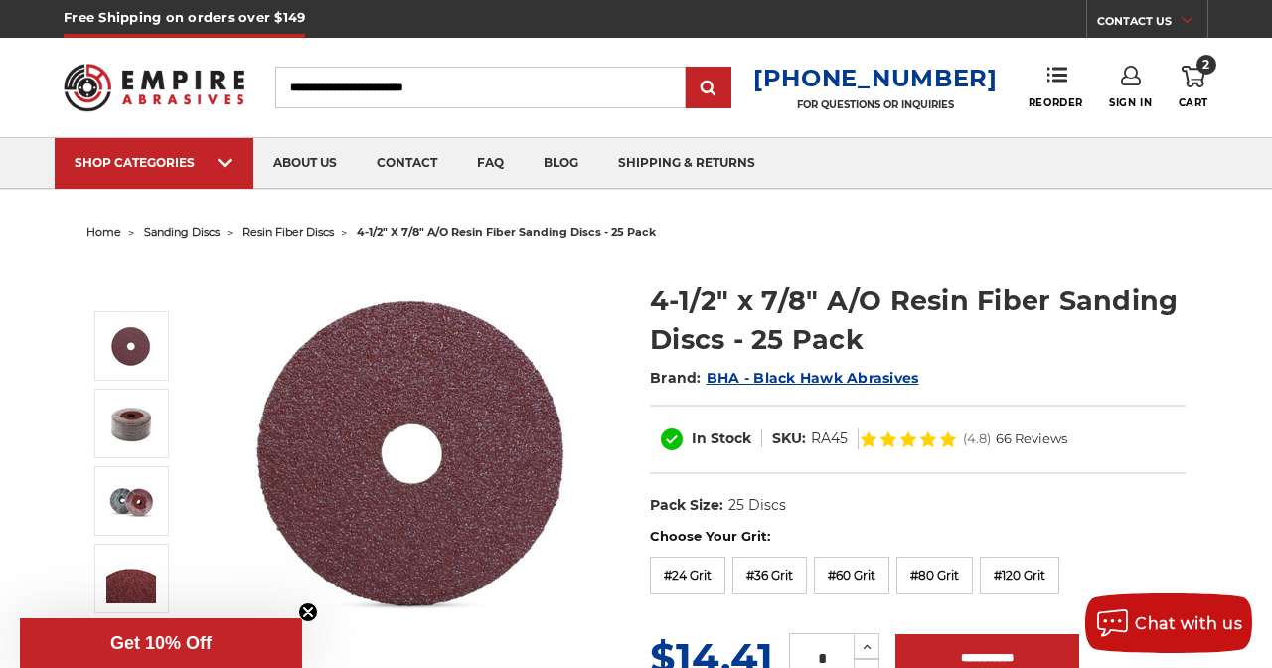
click at [1190, 75] on icon at bounding box center [1193, 77] width 24 height 22
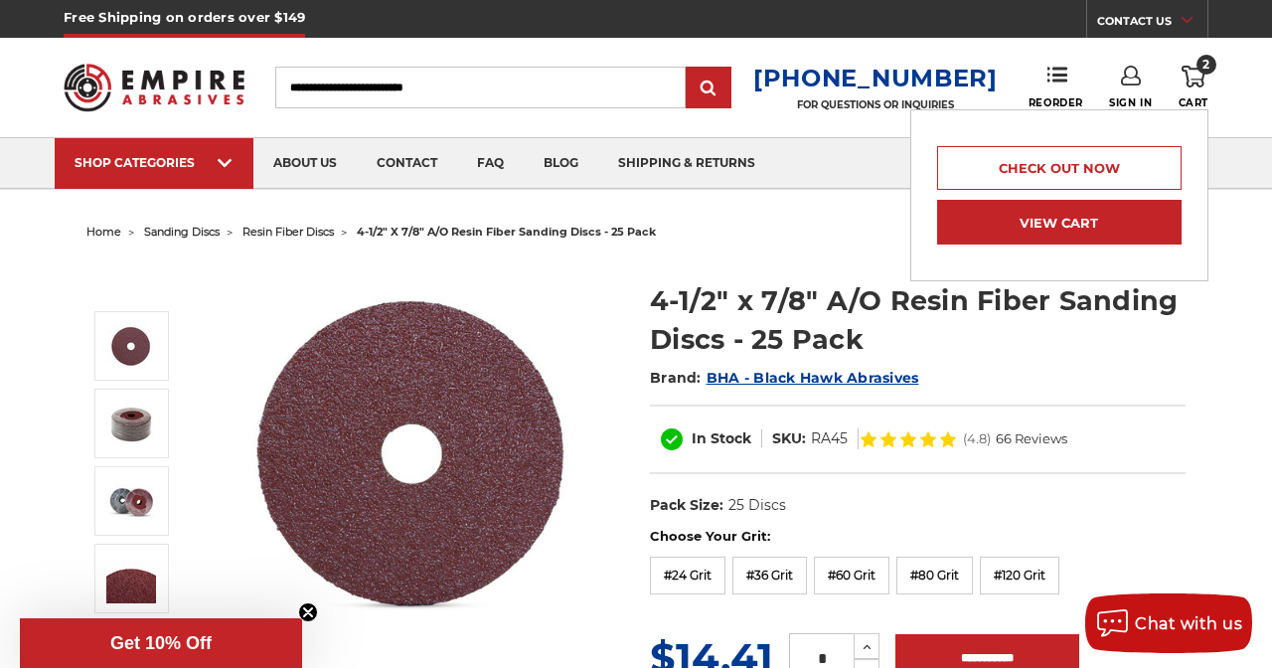
click at [1073, 220] on link "View Cart" at bounding box center [1059, 222] width 244 height 45
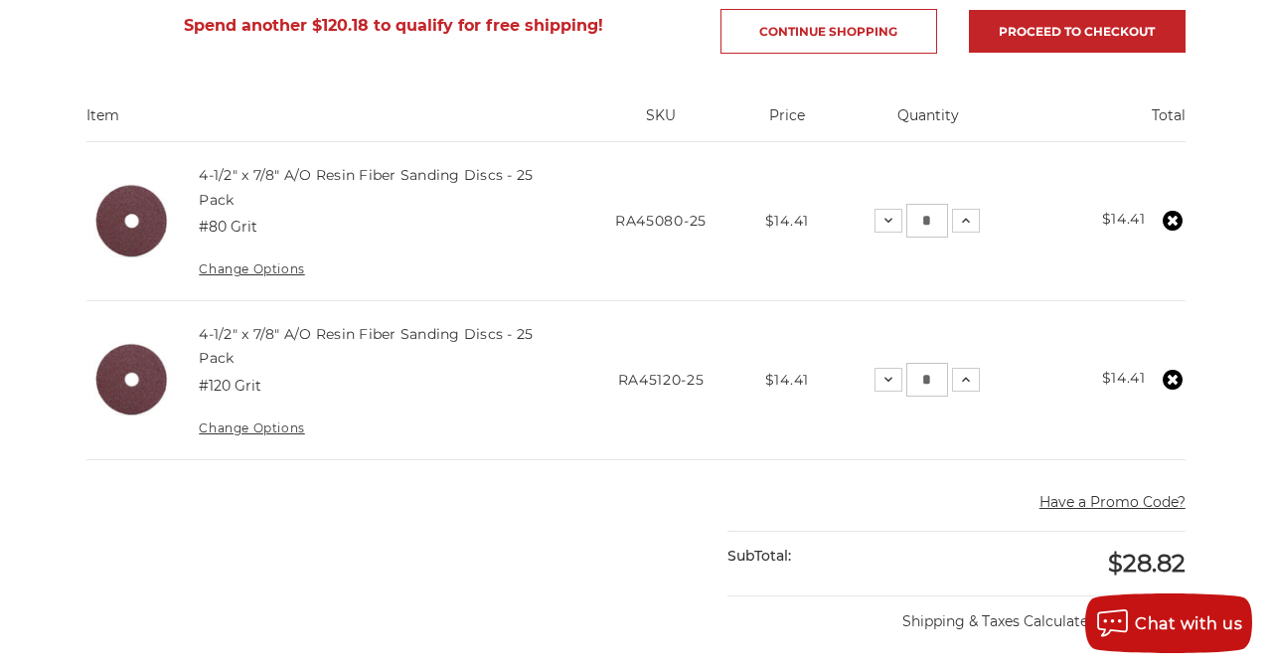
scroll to position [371, 0]
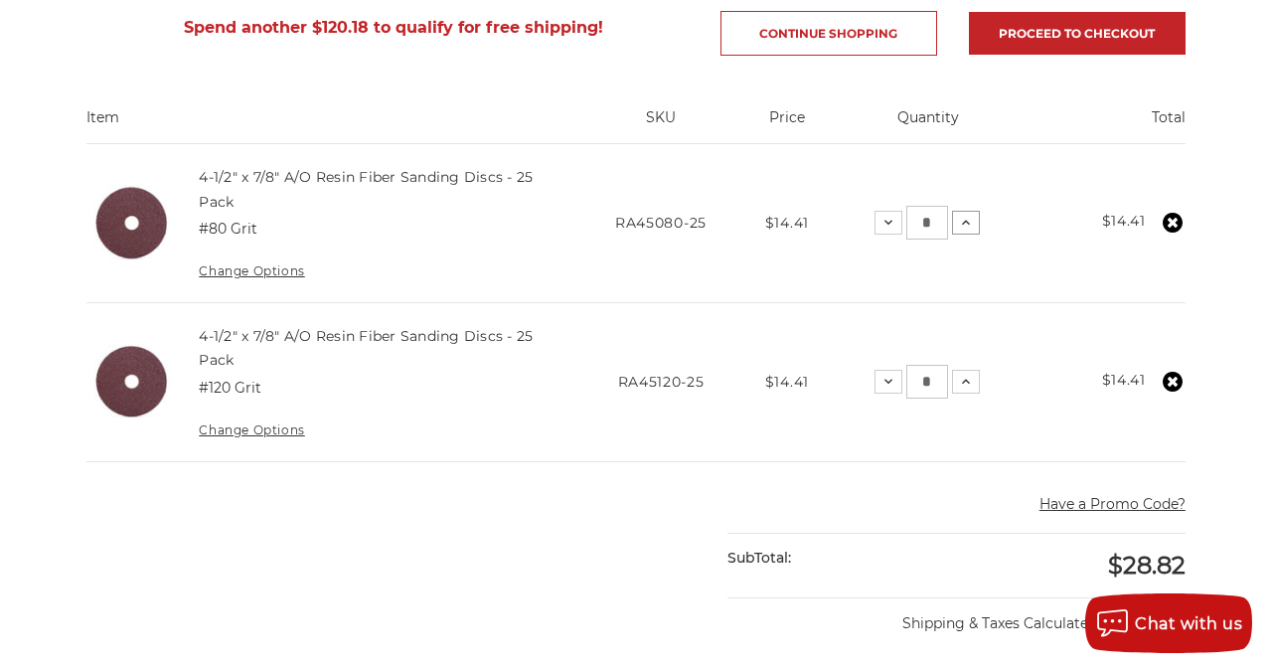
click at [970, 219] on icon at bounding box center [966, 223] width 16 height 16
click at [879, 219] on icon at bounding box center [882, 223] width 16 height 16
click at [879, 219] on button "Decrease Quantity:" at bounding box center [888, 223] width 28 height 24
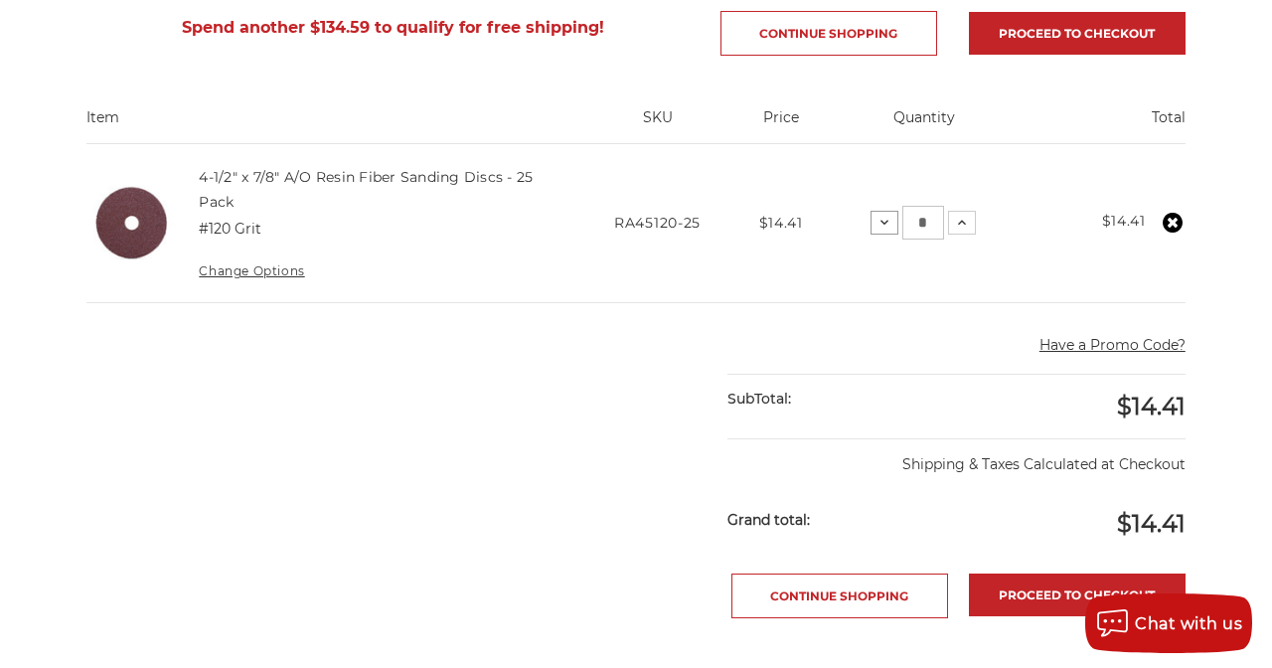
click at [884, 223] on icon at bounding box center [884, 223] width 16 height 16
